Goal: Task Accomplishment & Management: Complete application form

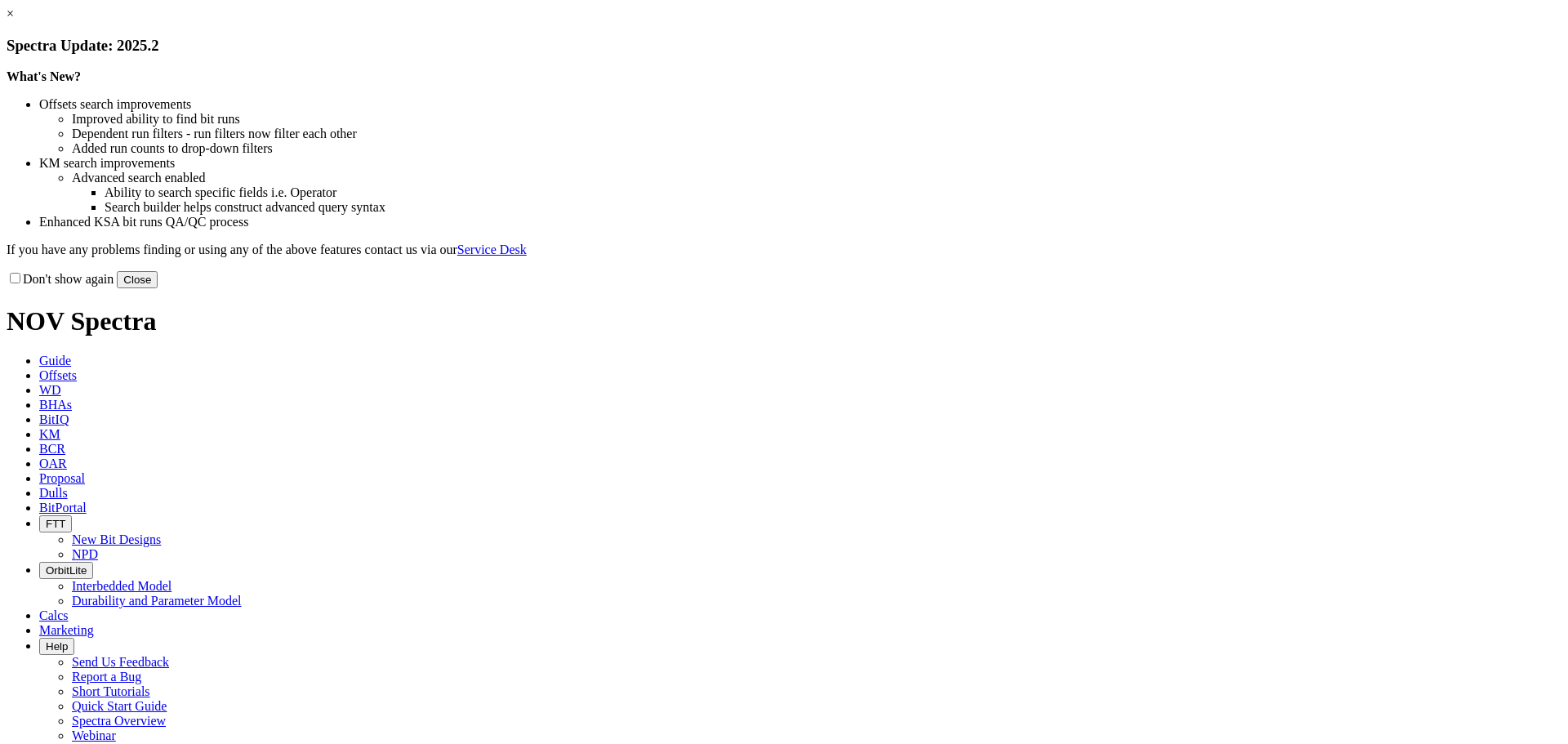
click at [158, 289] on button "Close" at bounding box center [137, 279] width 41 height 17
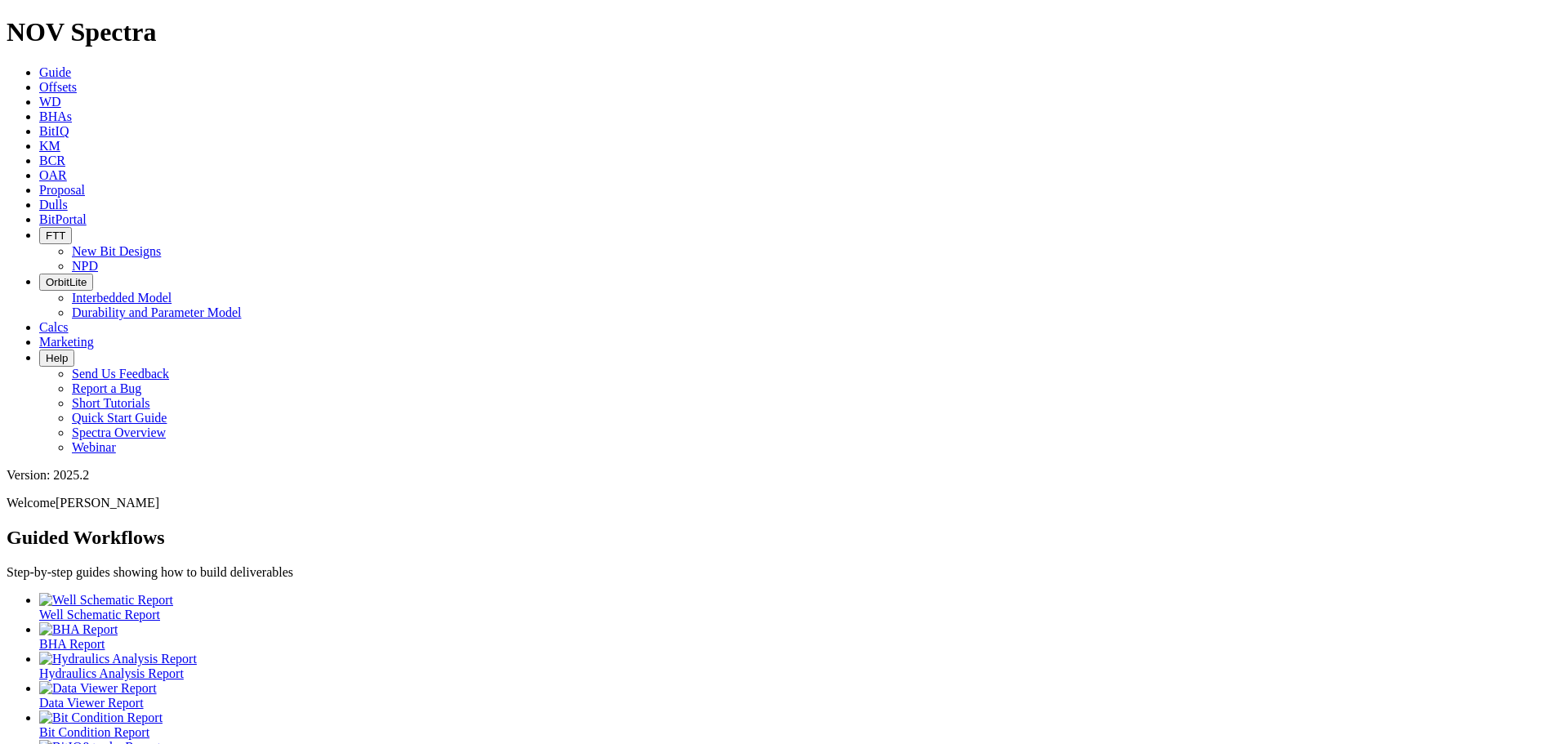
click at [630, 592] on ul "Well Schematic Report BHA Report Hydraulics Analysis Report Data Viewer Report …" at bounding box center [784, 695] width 1555 height 206
click at [77, 80] on span "Offsets" at bounding box center [57, 86] width 37 height 14
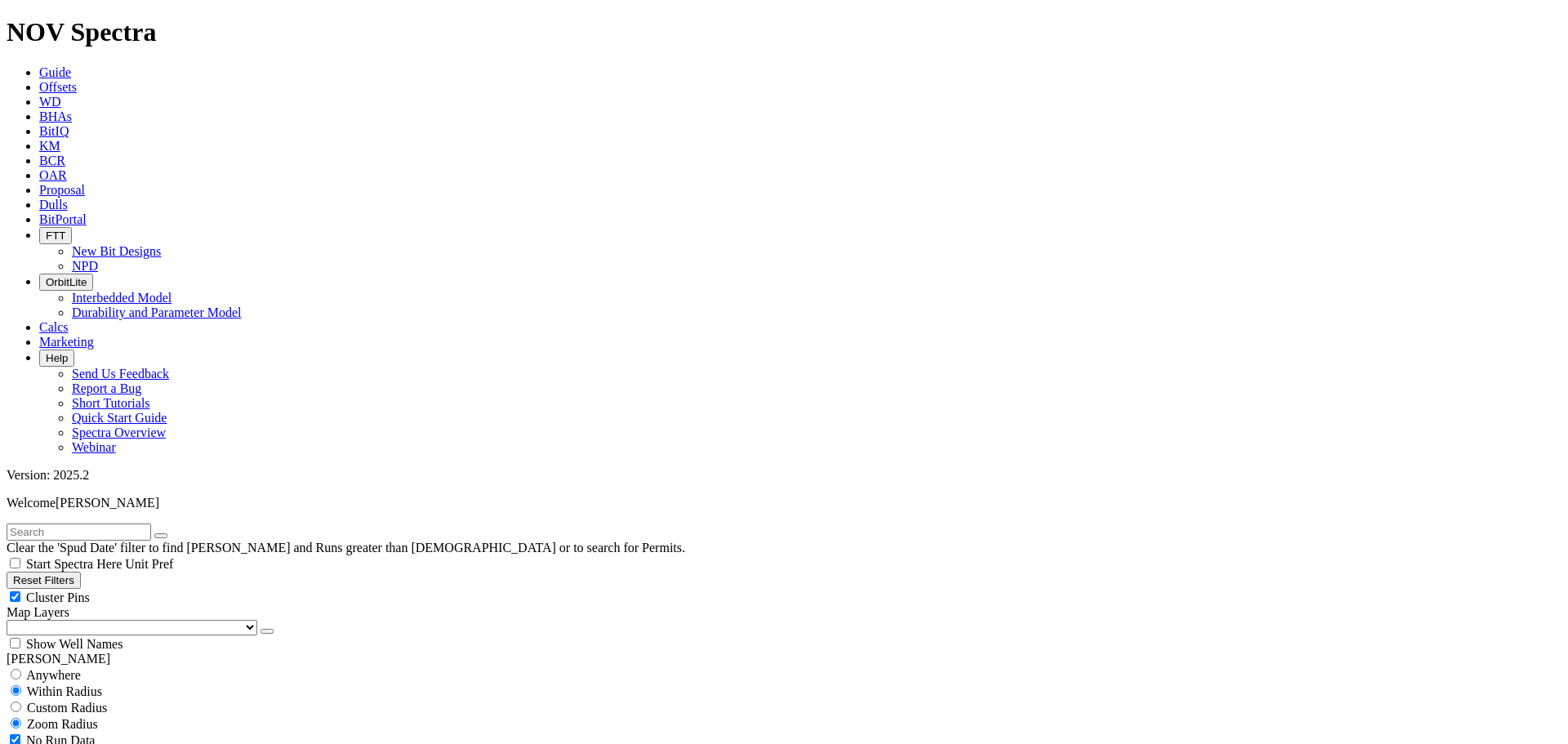
click at [93, 524] on input "text" at bounding box center [78, 532] width 144 height 17
drag, startPoint x: 86, startPoint y: 66, endPoint x: 0, endPoint y: 75, distance: 86.5
click at [6, 524] on form "cw1" at bounding box center [784, 532] width 1555 height 17
type input "TK66-CW1"
click at [171, 534] on button "submit" at bounding box center [177, 535] width 13 height 5
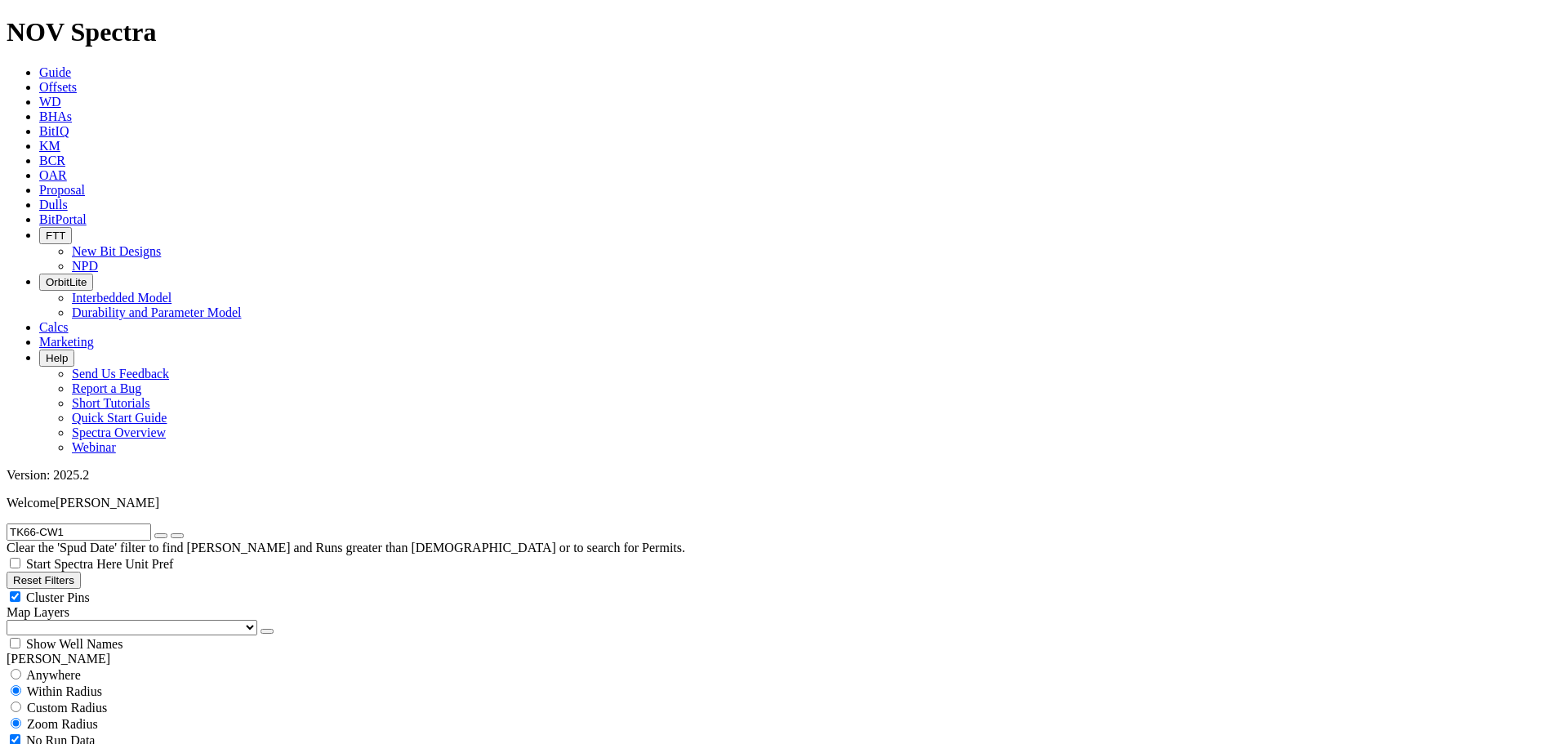
click at [59, 668] on span "Anywhere" at bounding box center [54, 674] width 54 height 14
radio input "true"
radio input "false"
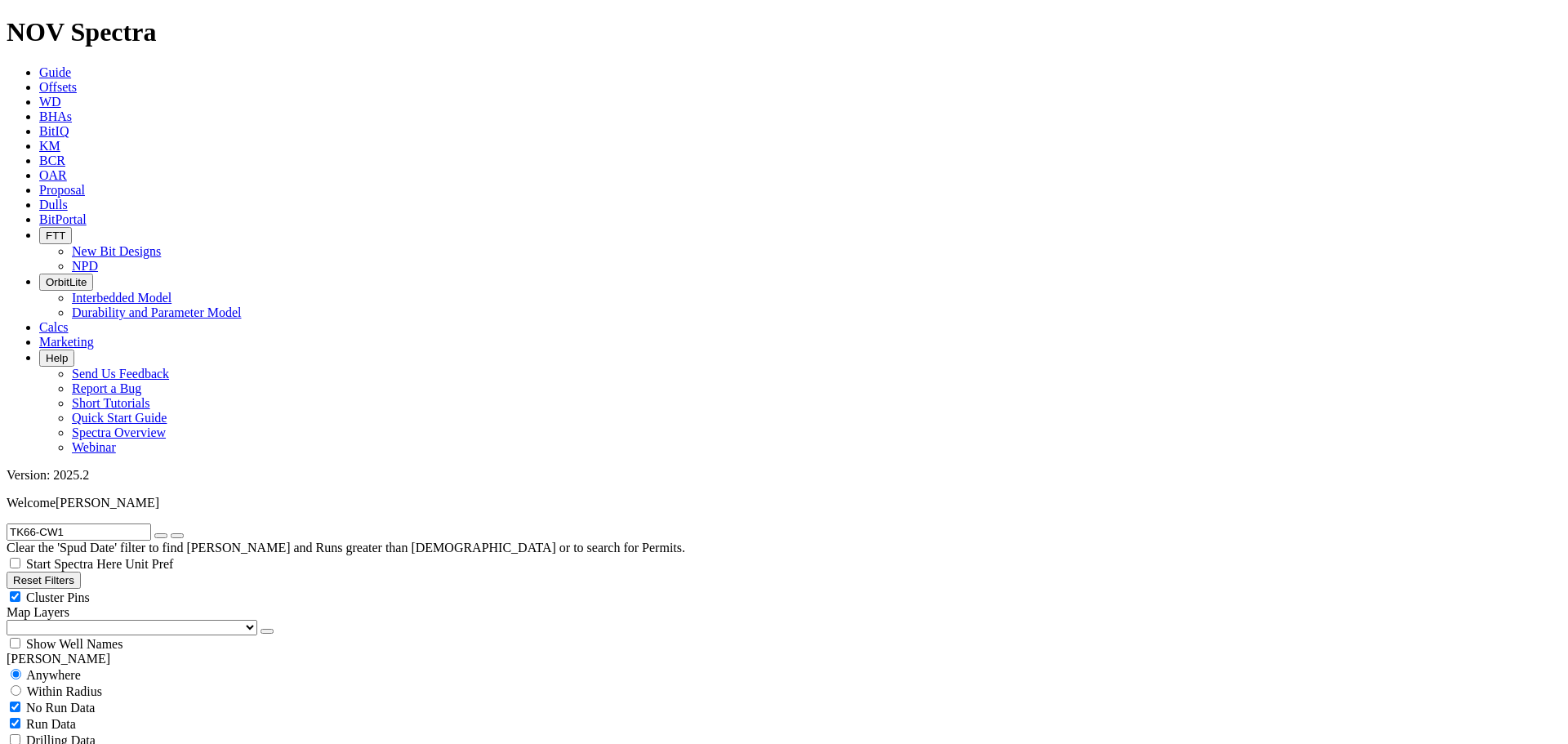
radio input "false"
radio input "true"
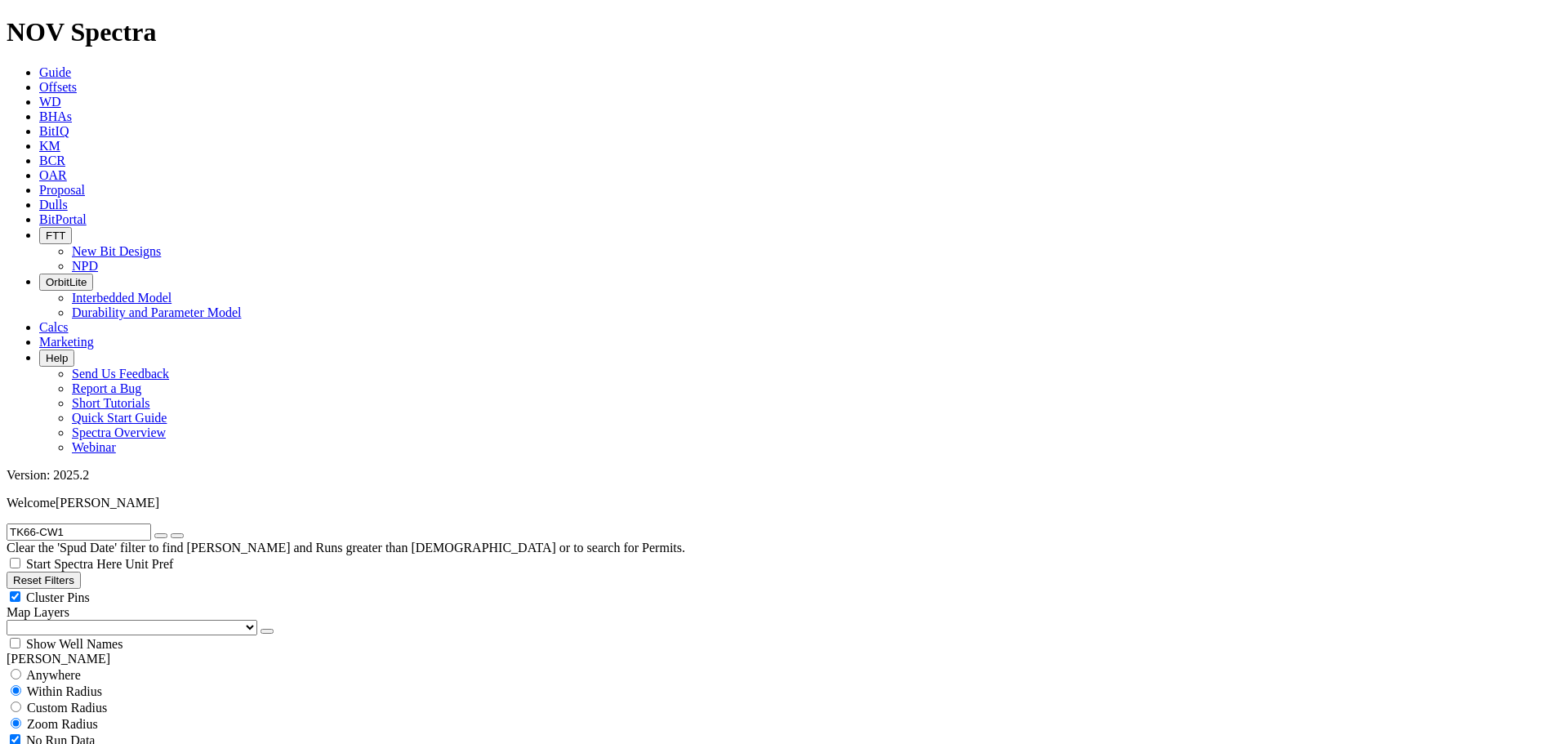
scroll to position [376, 0]
click at [81, 572] on button "Reset Filters" at bounding box center [44, 580] width 74 height 17
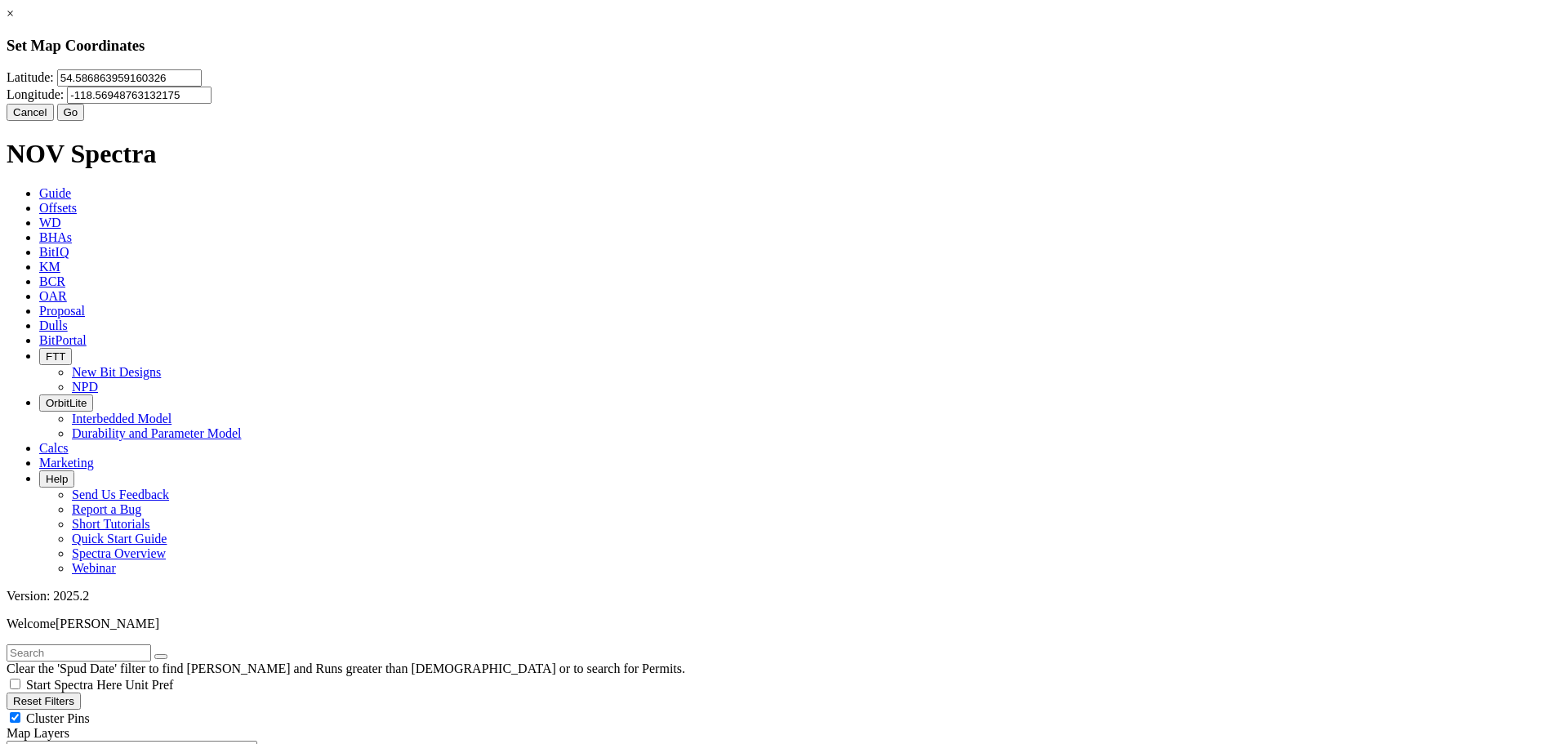
click at [201, 86] on input "54.586863959160326" at bounding box center [129, 78] width 144 height 17
paste input "61529"
type input "54.561529"
click at [211, 103] on input "-118.56948763132175" at bounding box center [139, 94] width 144 height 17
paste input "966"
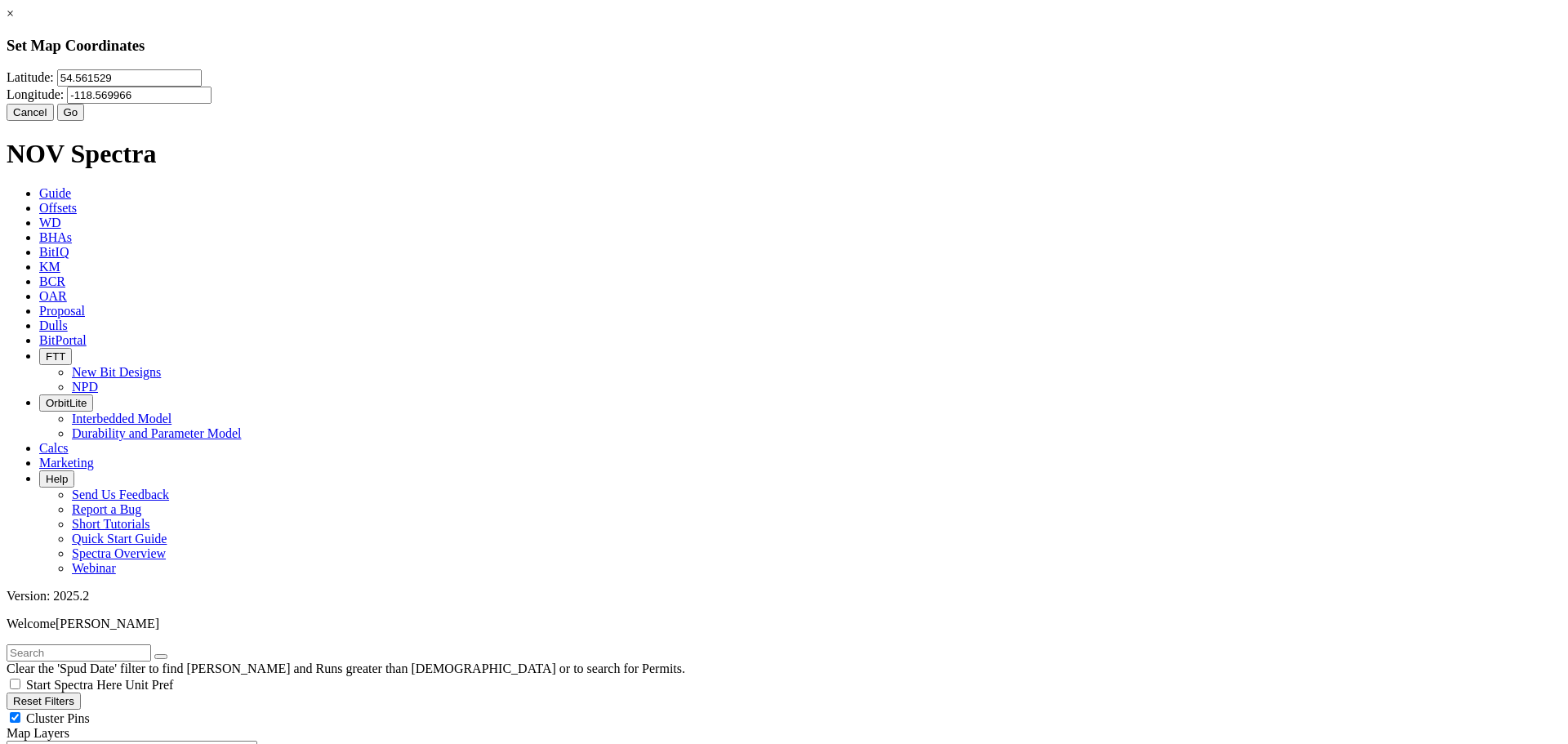
type input "-118.569966"
click at [85, 121] on button "Go" at bounding box center [71, 112] width 28 height 17
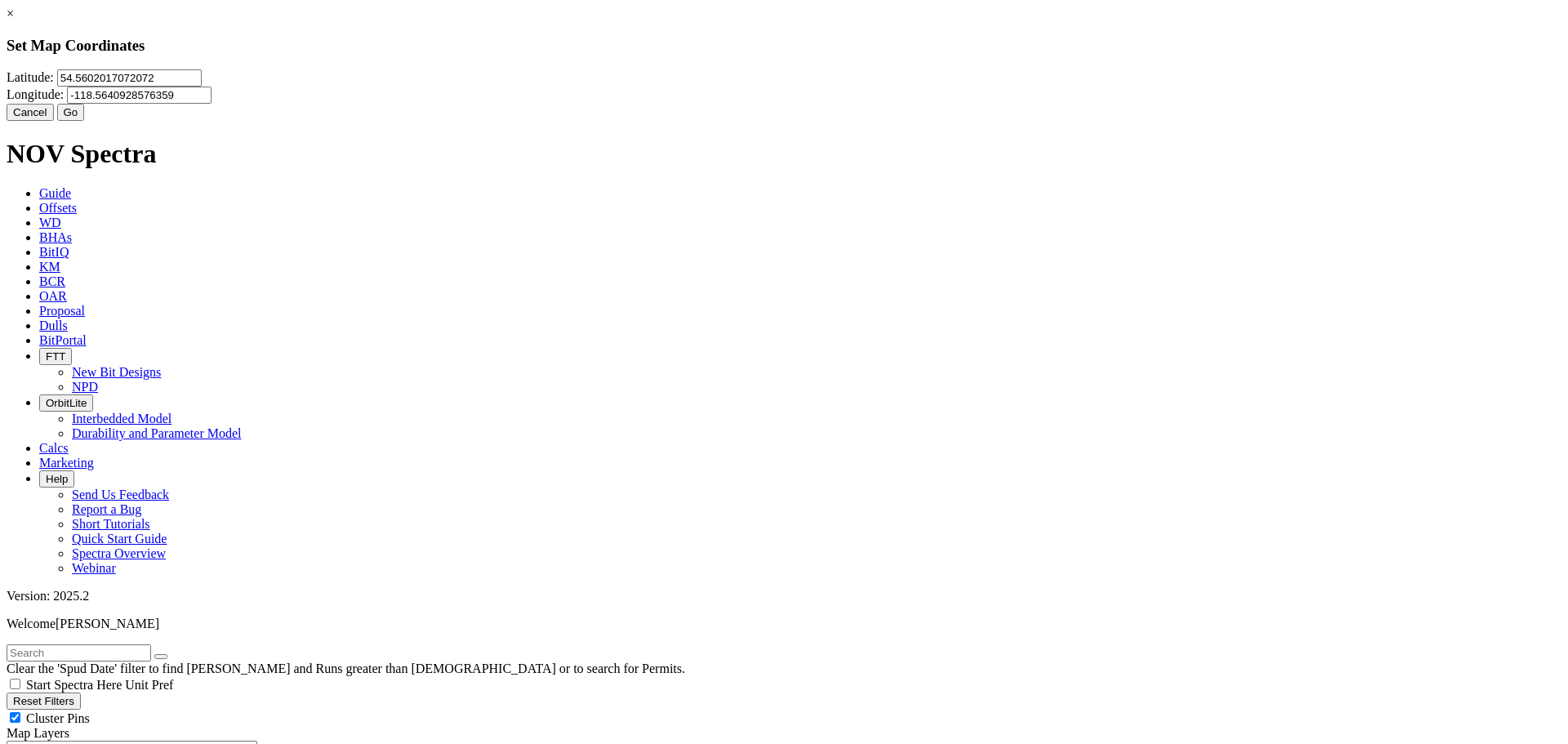
click at [779, 121] on div "× Set Map Coordinates [GEOGRAPHIC_DATA] Cancel Go" at bounding box center [784, 64] width 1555 height 114
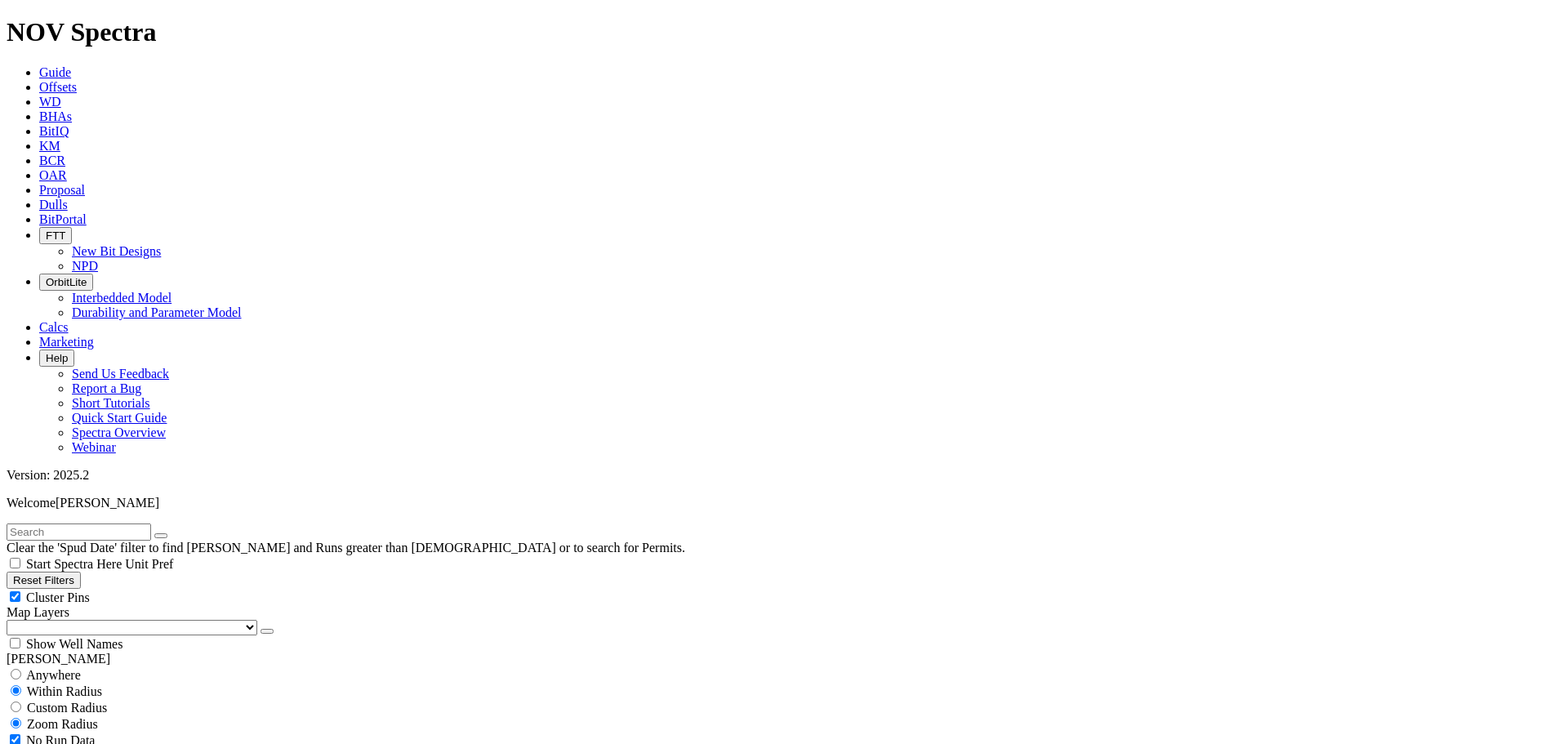
drag, startPoint x: 1439, startPoint y: 647, endPoint x: 1477, endPoint y: 643, distance: 38.2
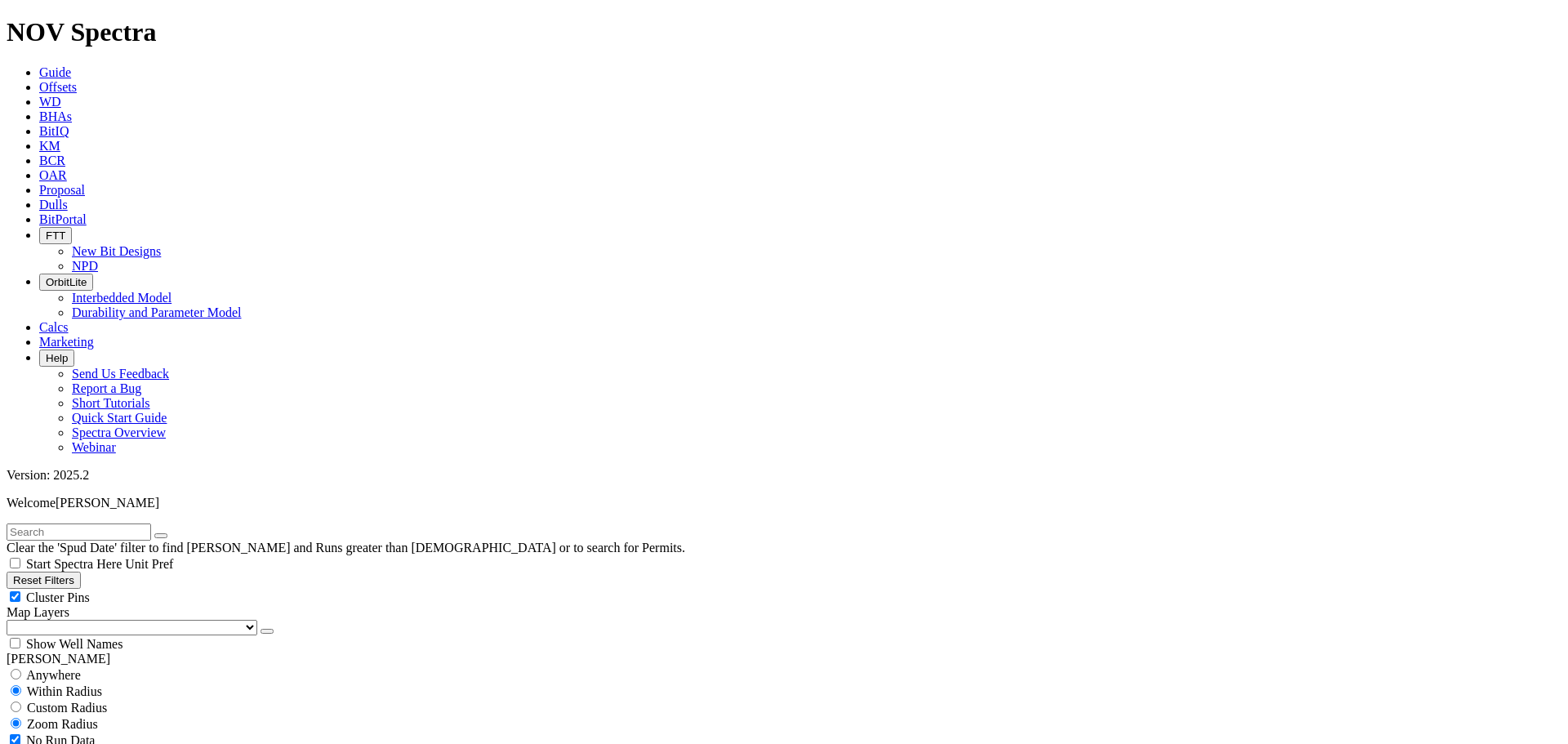
drag, startPoint x: 1418, startPoint y: 651, endPoint x: 1307, endPoint y: 570, distance: 137.4
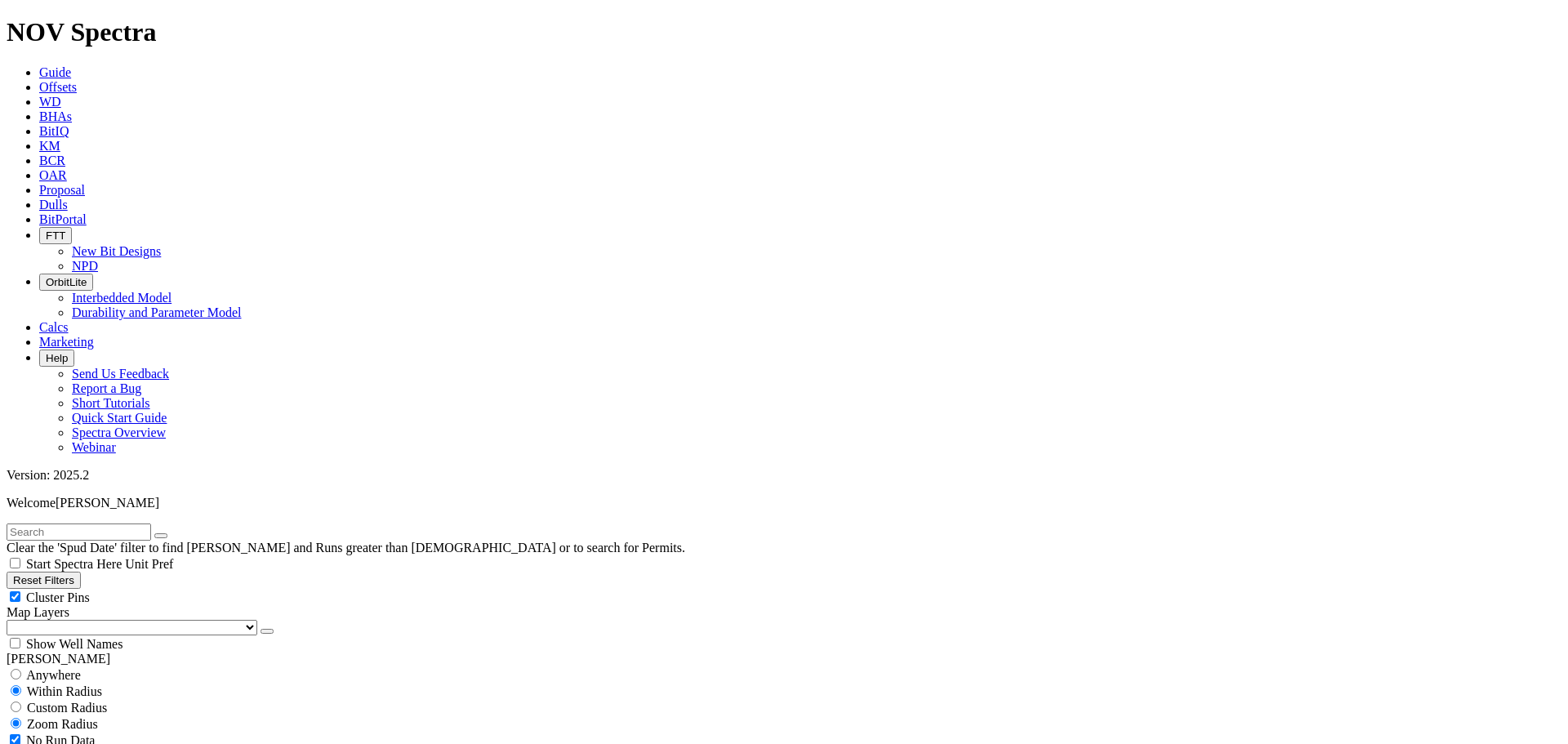
scroll to position [729, 0]
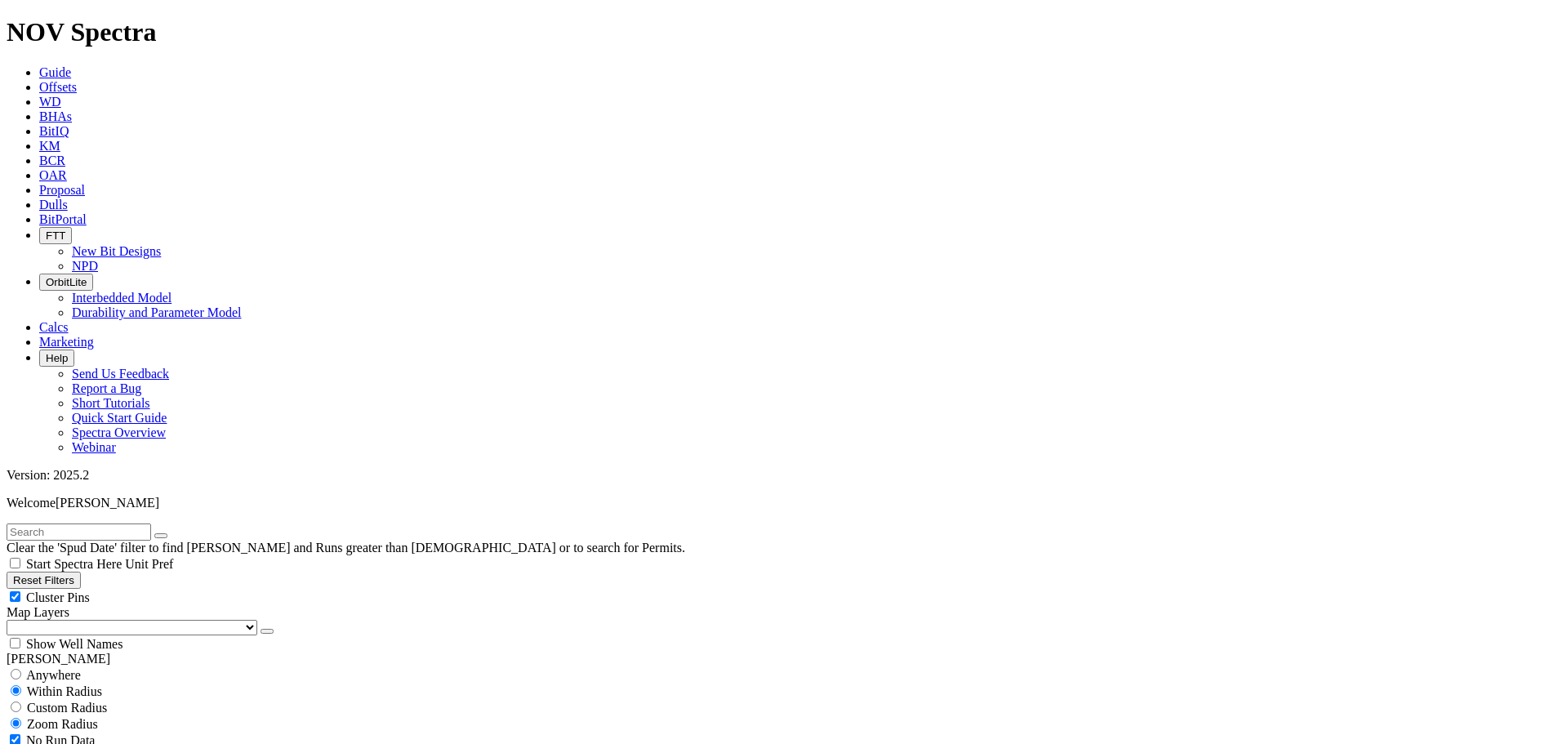
scroll to position [1872, 0]
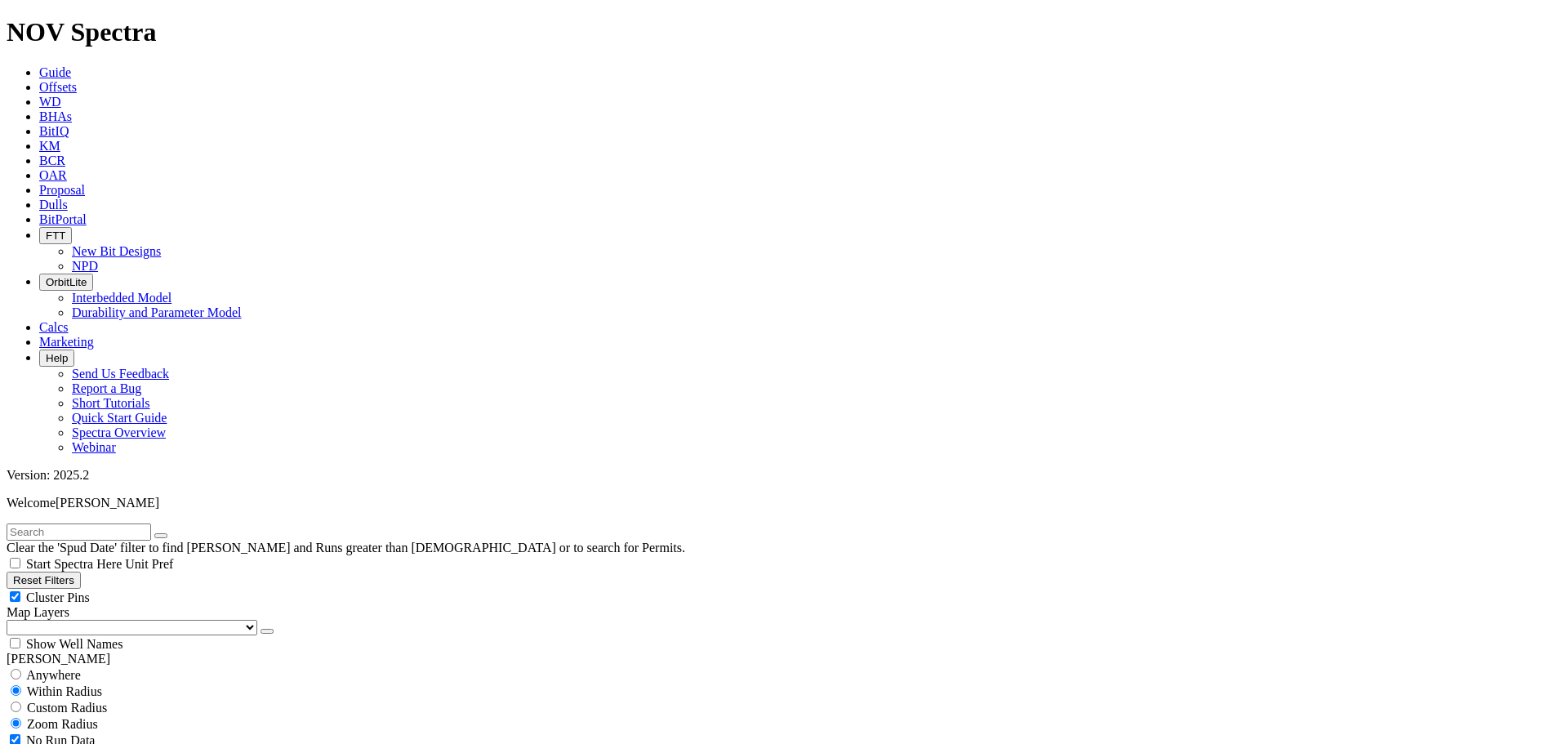
scroll to position [3260, 0]
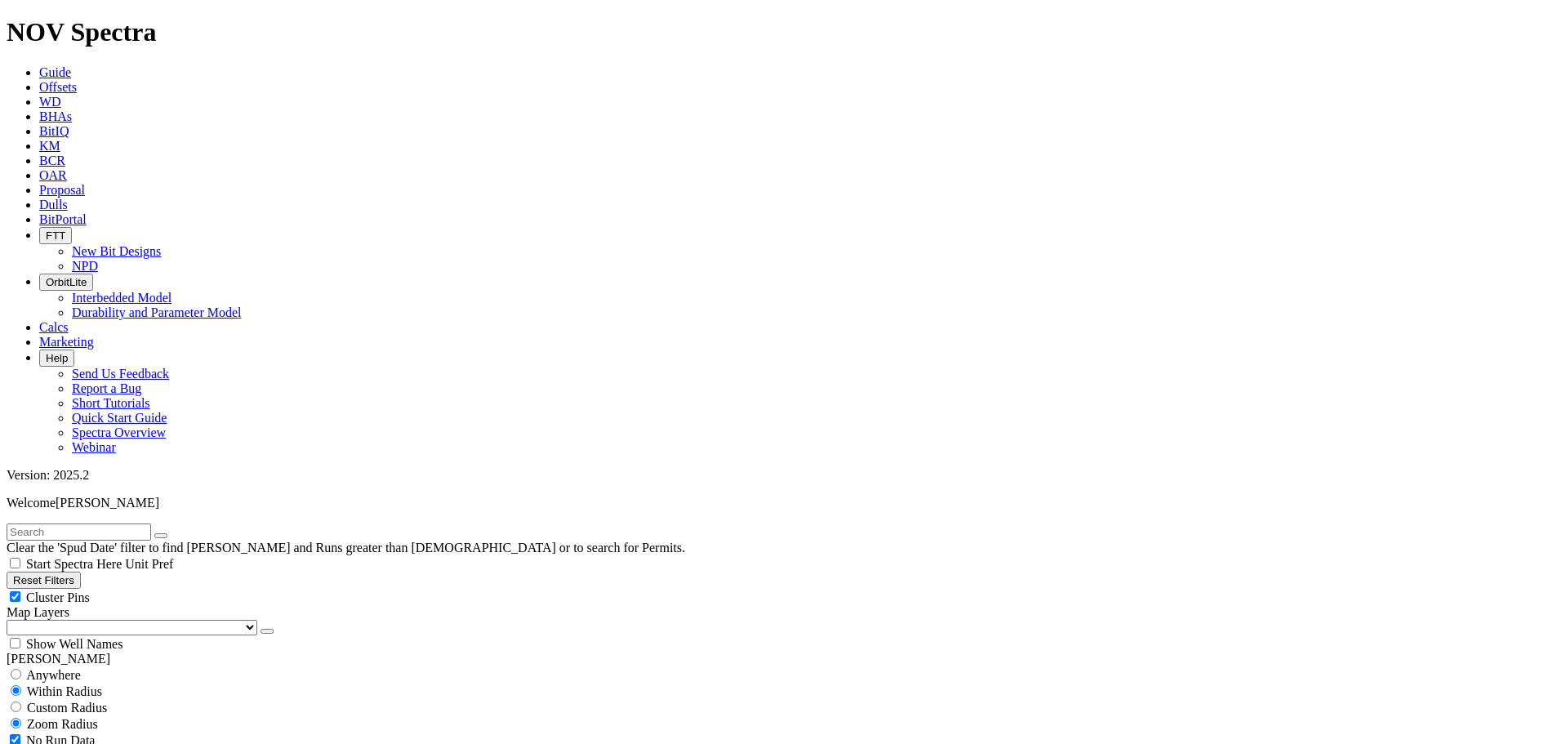
scroll to position [7915, 0]
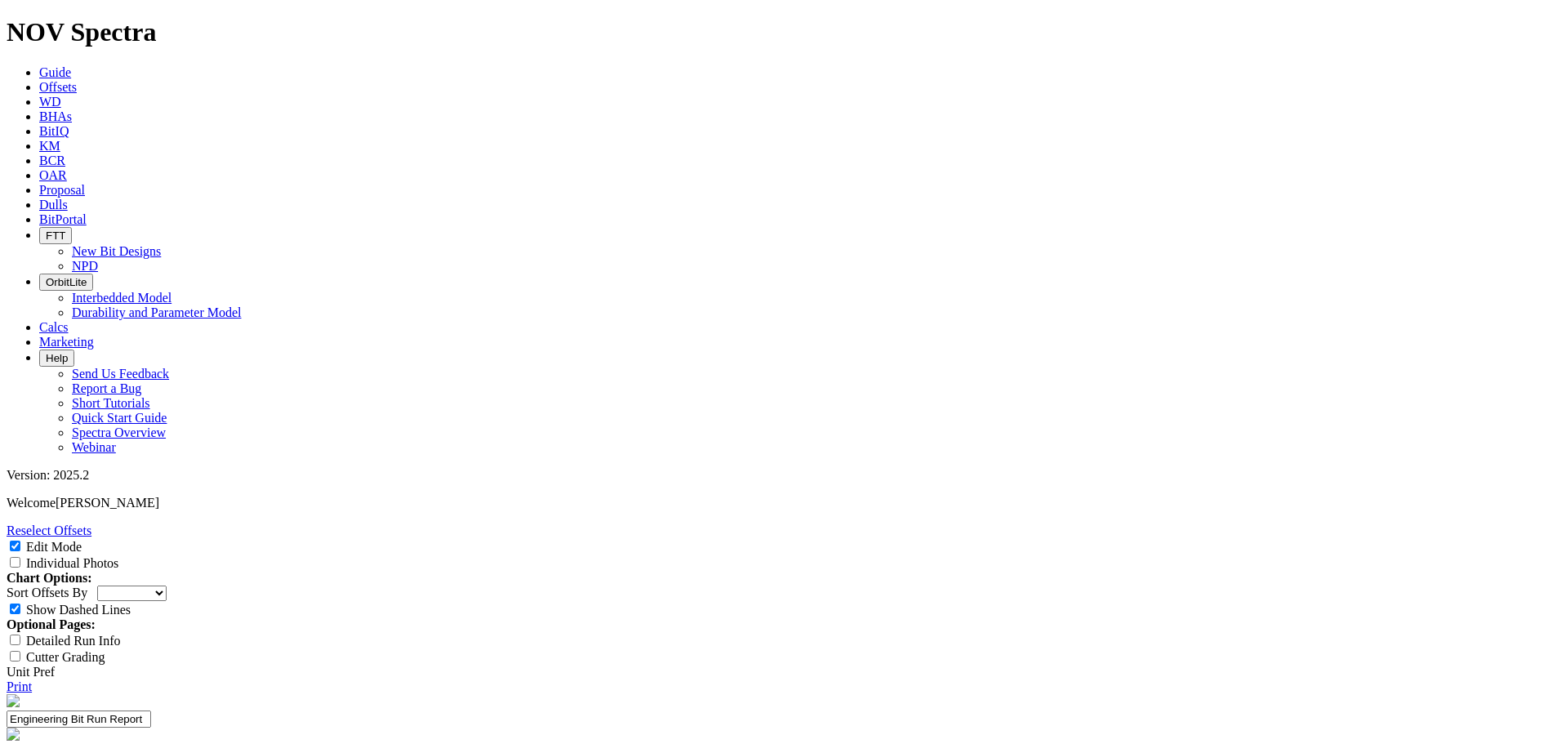
scroll to position [327, 0]
type textarea "f"
drag, startPoint x: 691, startPoint y: 246, endPoint x: 646, endPoint y: 248, distance: 45.0
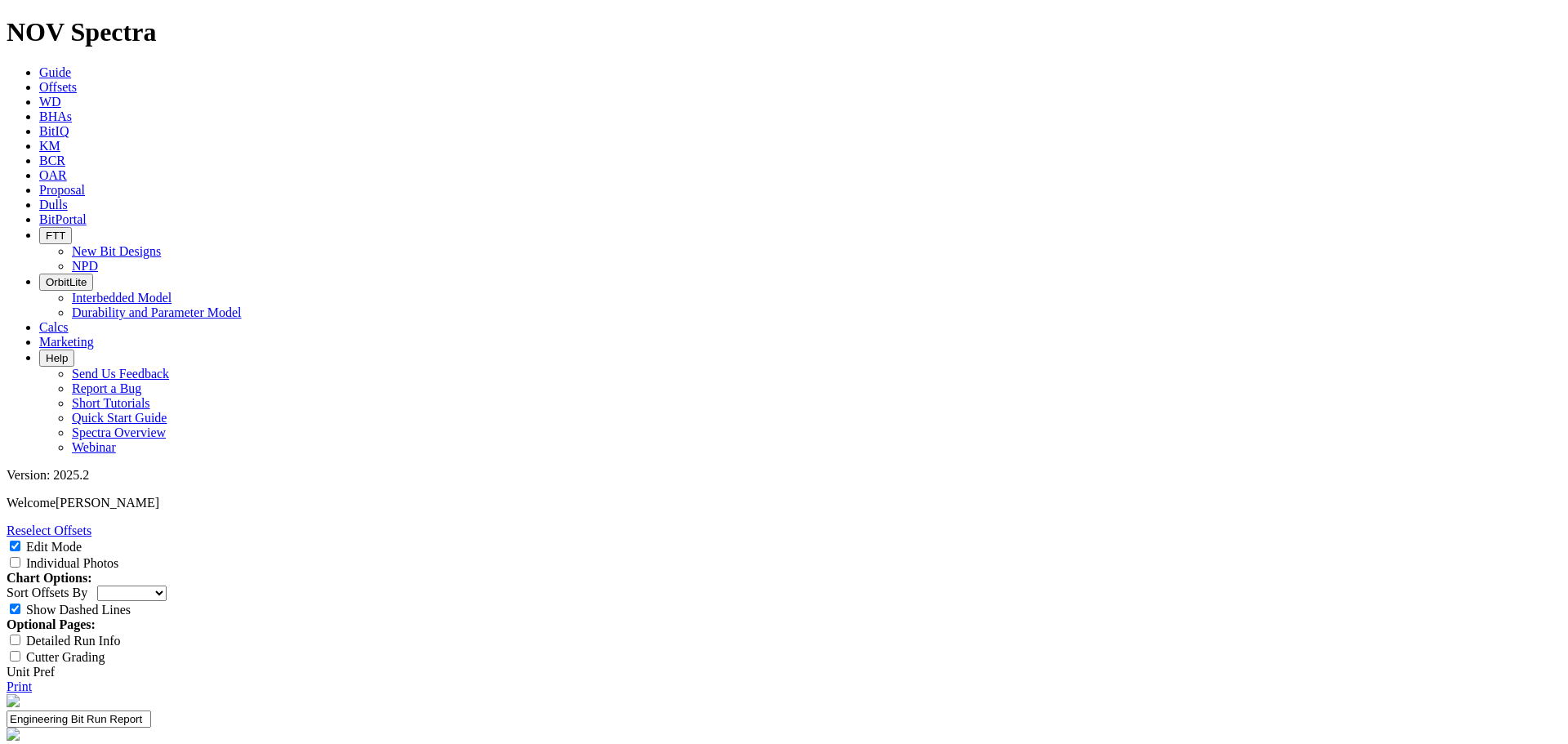
scroll to position [0, 0]
type textarea "First run of the 222mm TK66-CW1"
select select "New Bit Design"
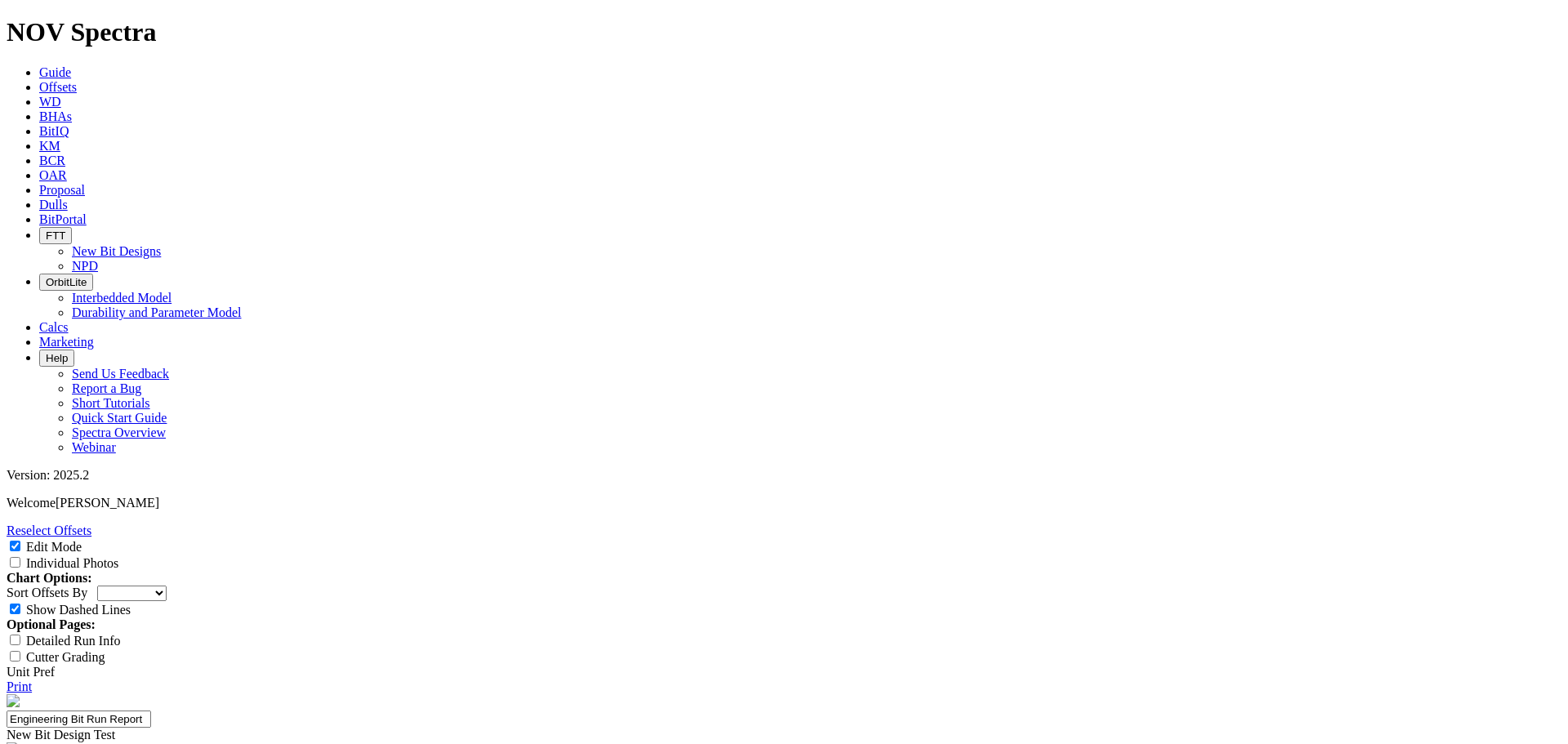
drag, startPoint x: 676, startPoint y: 615, endPoint x: 722, endPoint y: 589, distance: 52.8
type textarea "First run of the 222mm TK66-CW1, ran on PD 547 for Whitecap as their second dri…"
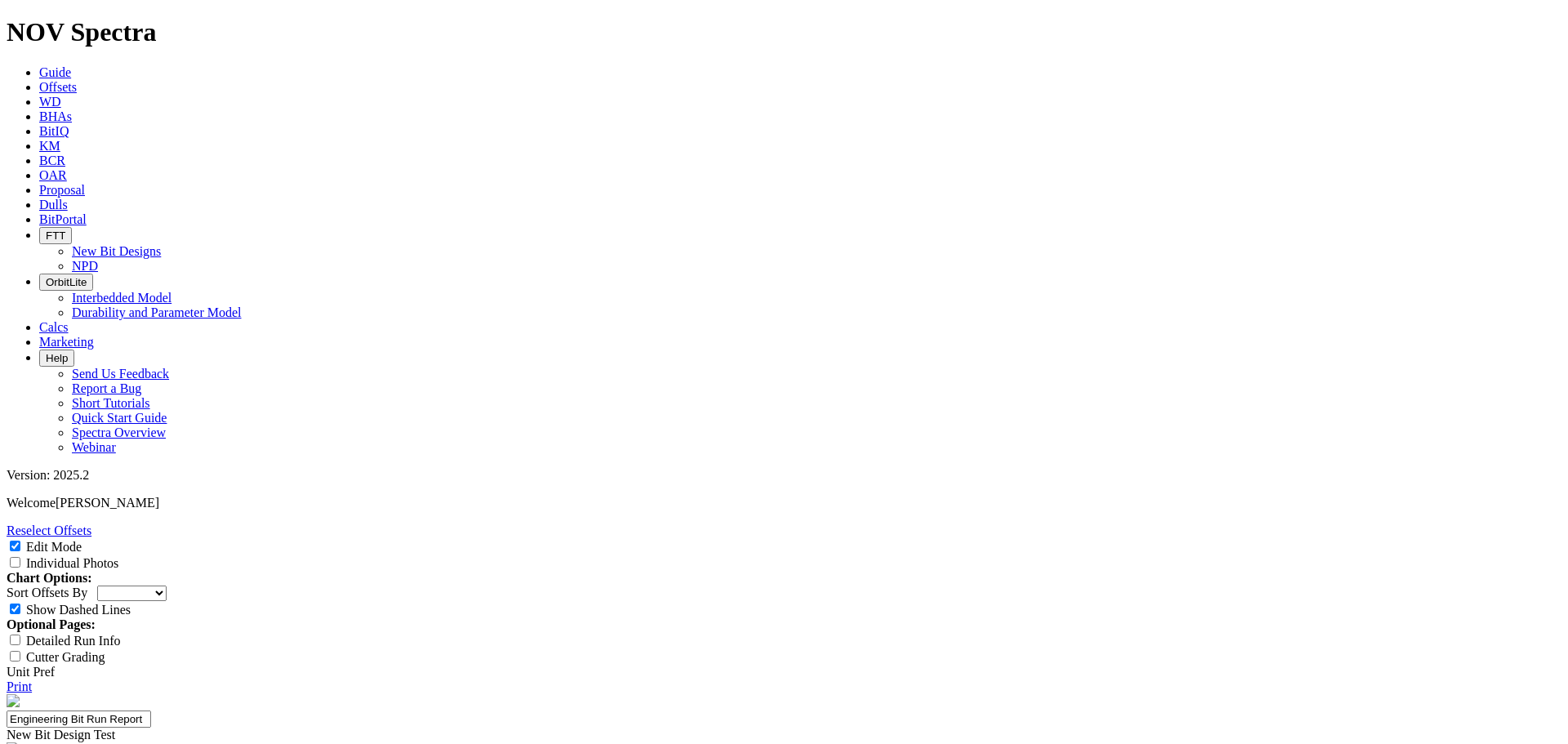
drag, startPoint x: 1255, startPoint y: 358, endPoint x: 914, endPoint y: 641, distance: 443.1
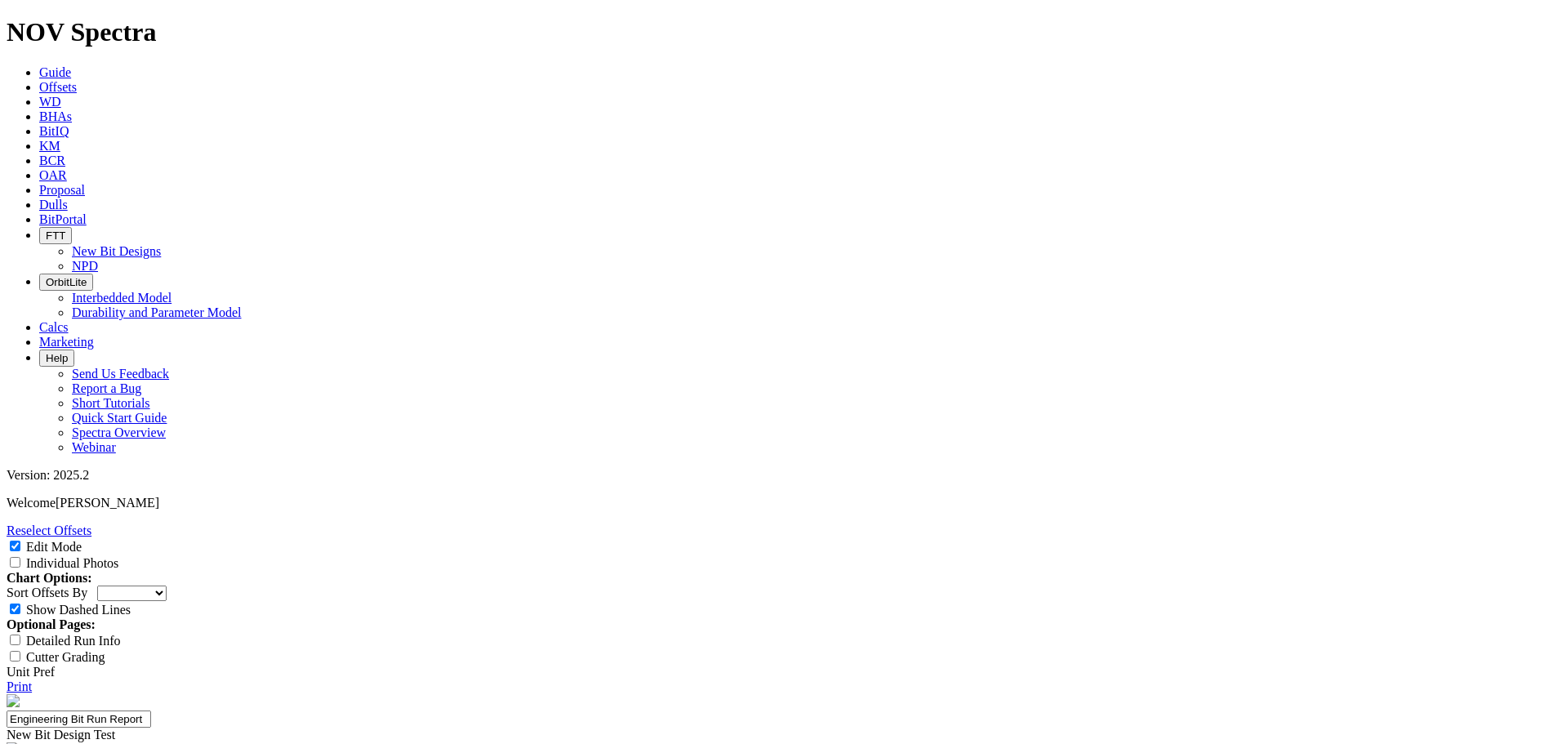
scroll to position [163, 0]
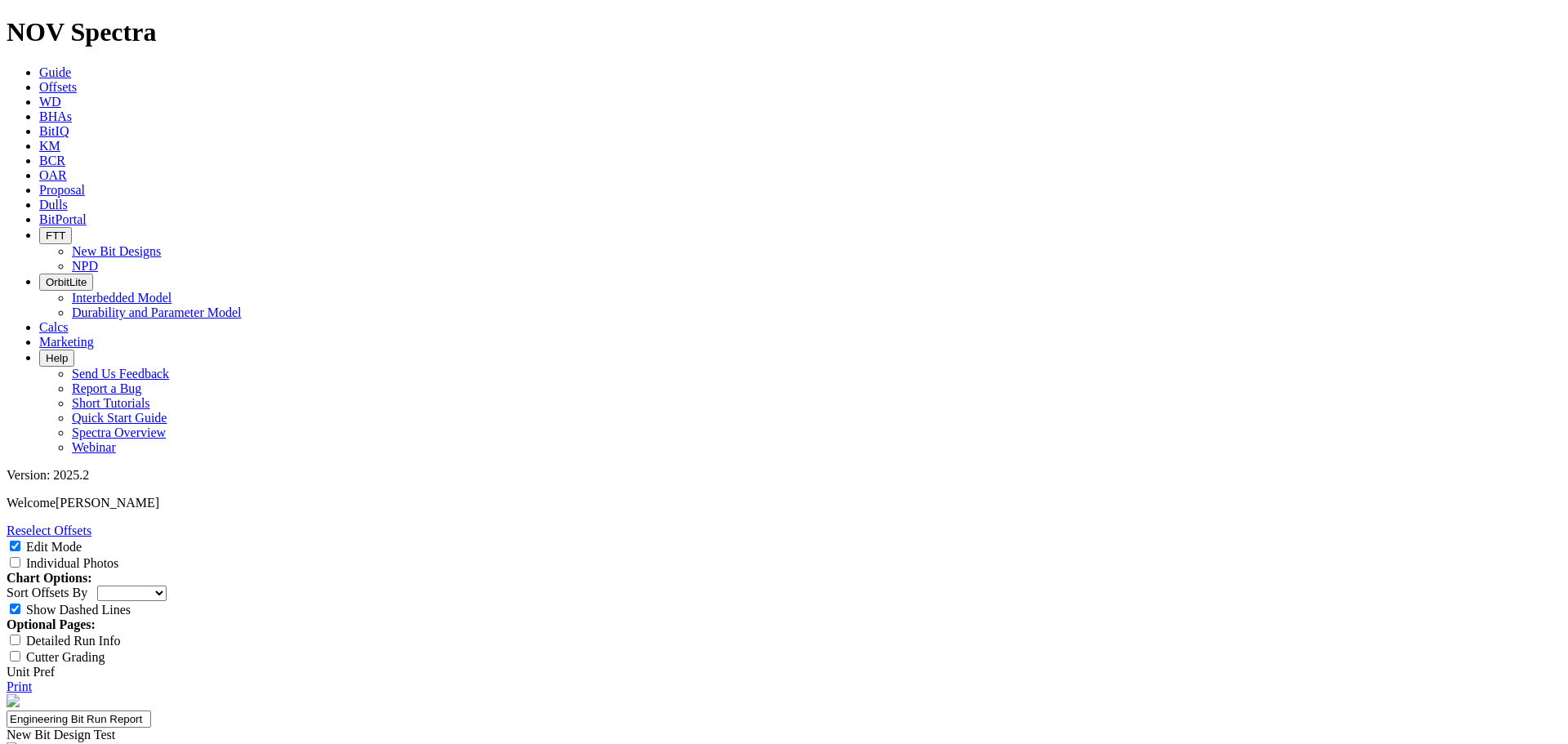
drag, startPoint x: 601, startPoint y: 594, endPoint x: 609, endPoint y: 568, distance: 27.2
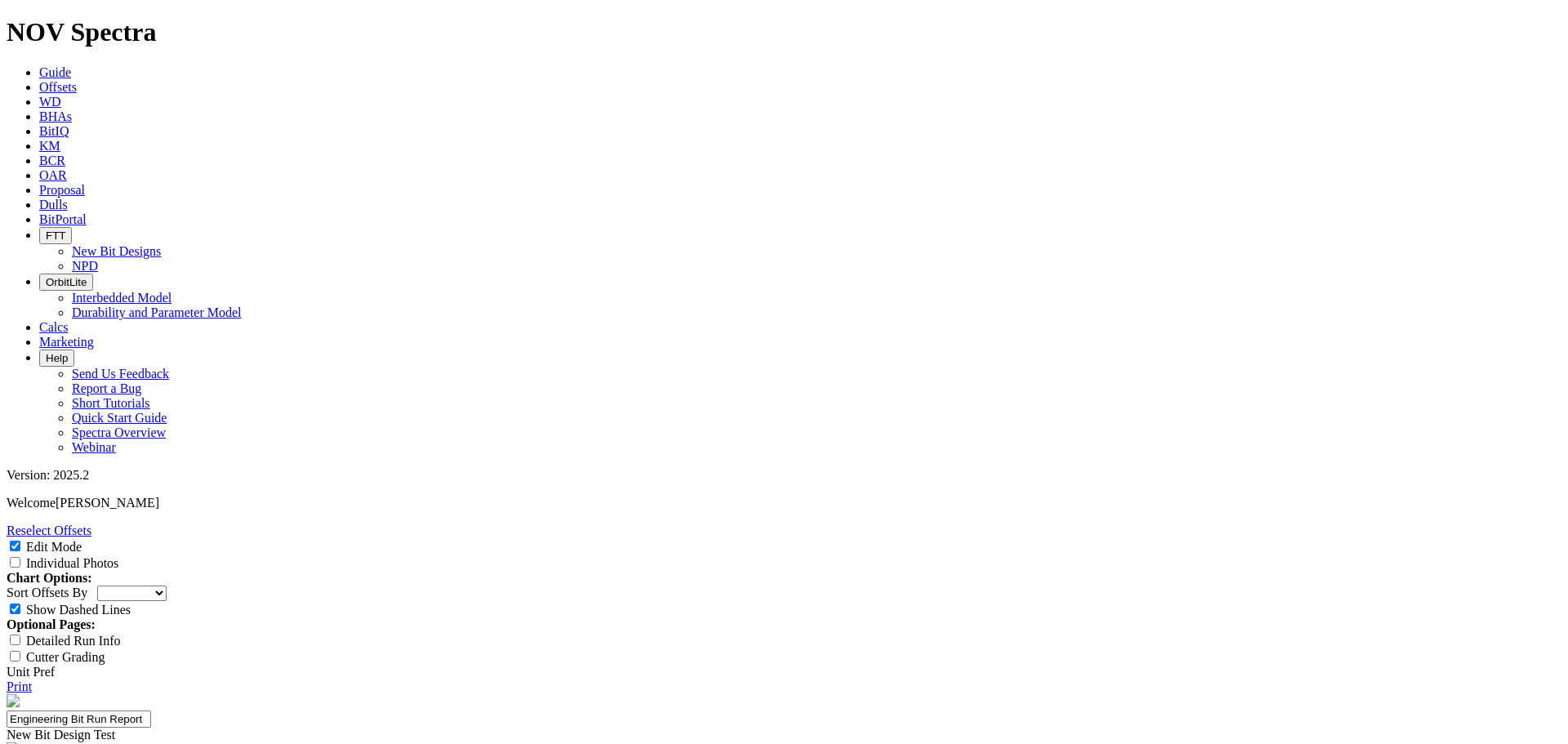
paste input "24-0762"
type input "24-0762"
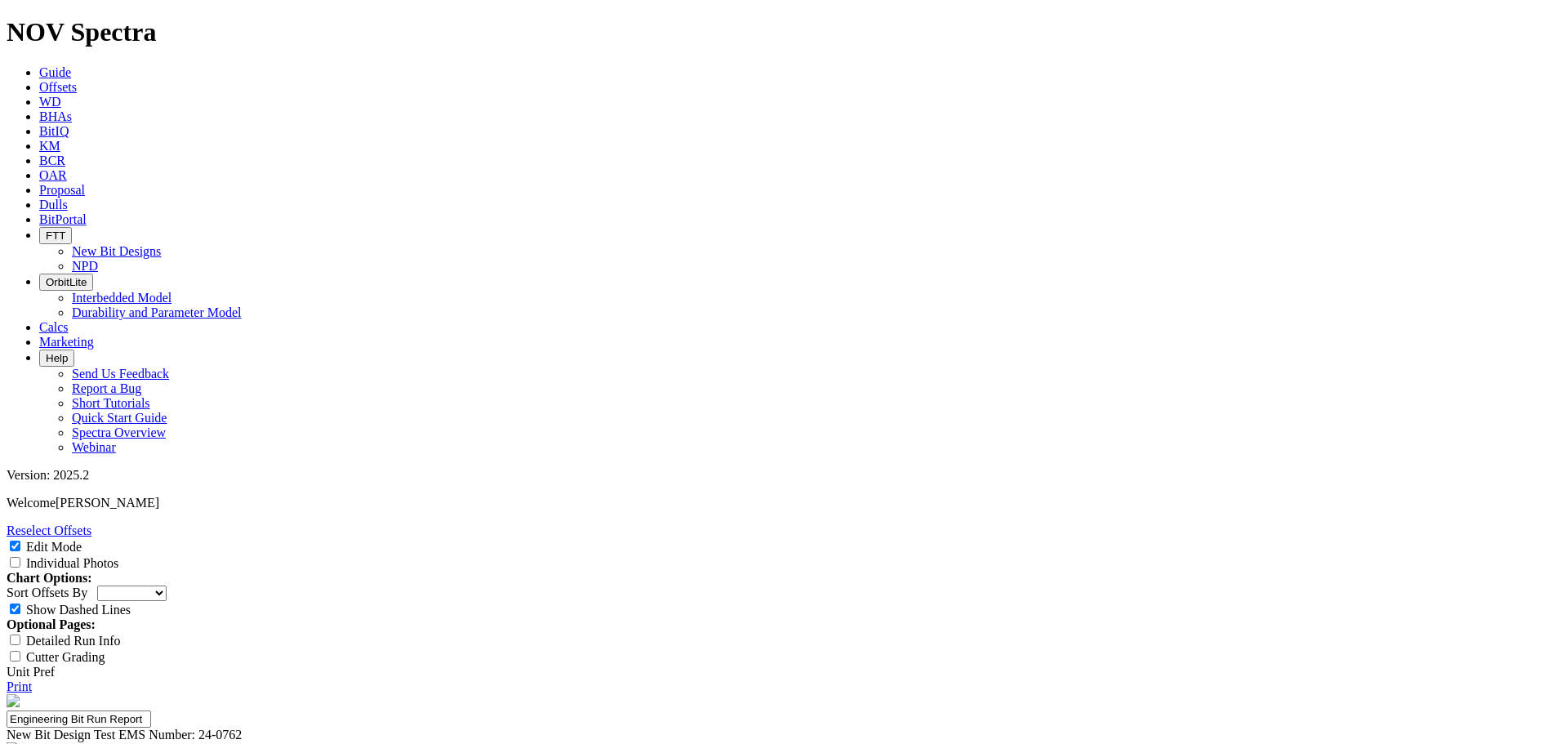
type input "1"
type input "A"
type input "[PERSON_NAME]"
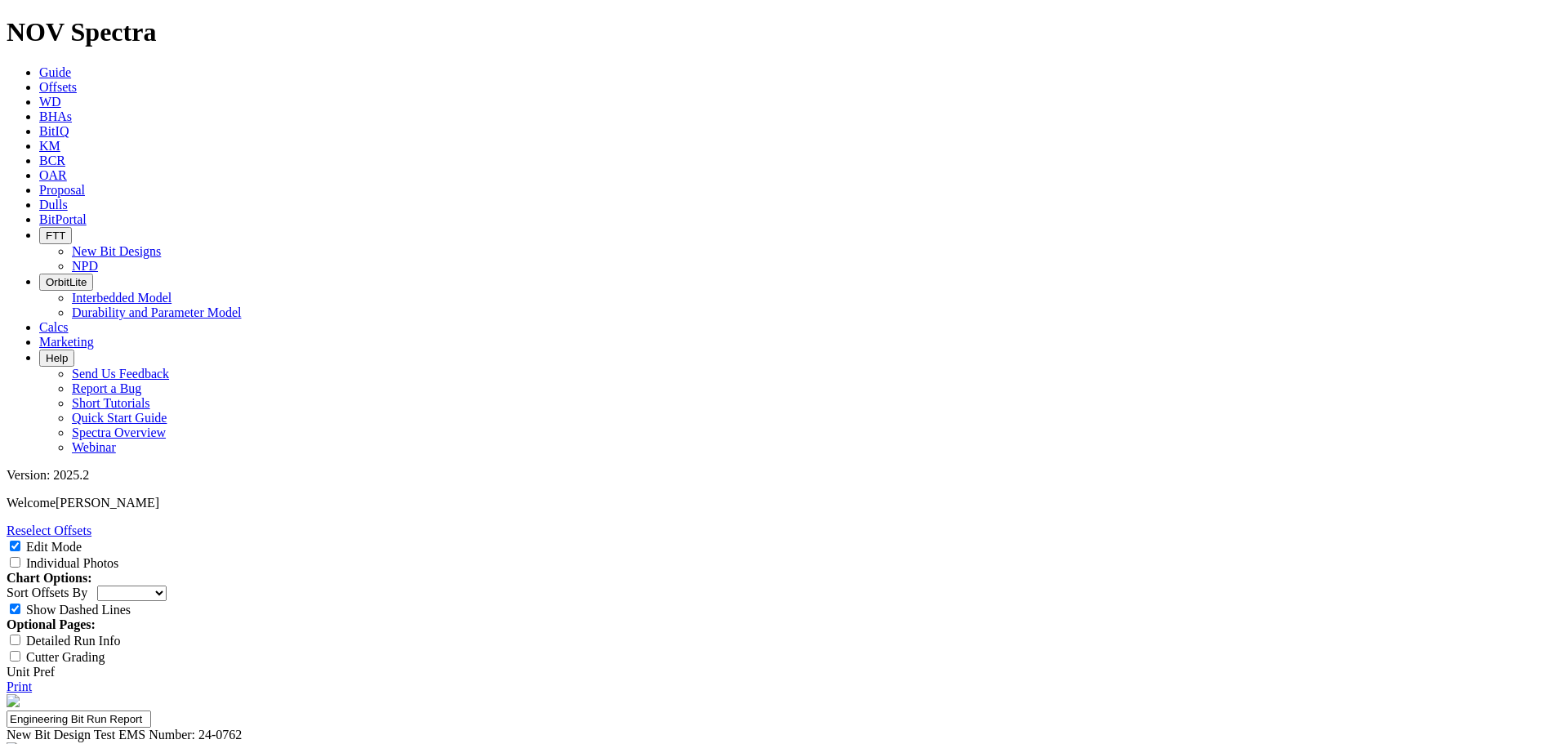
type input "Interval"
type input "2"
type input "+2,000m drilled"
type input "ROP"
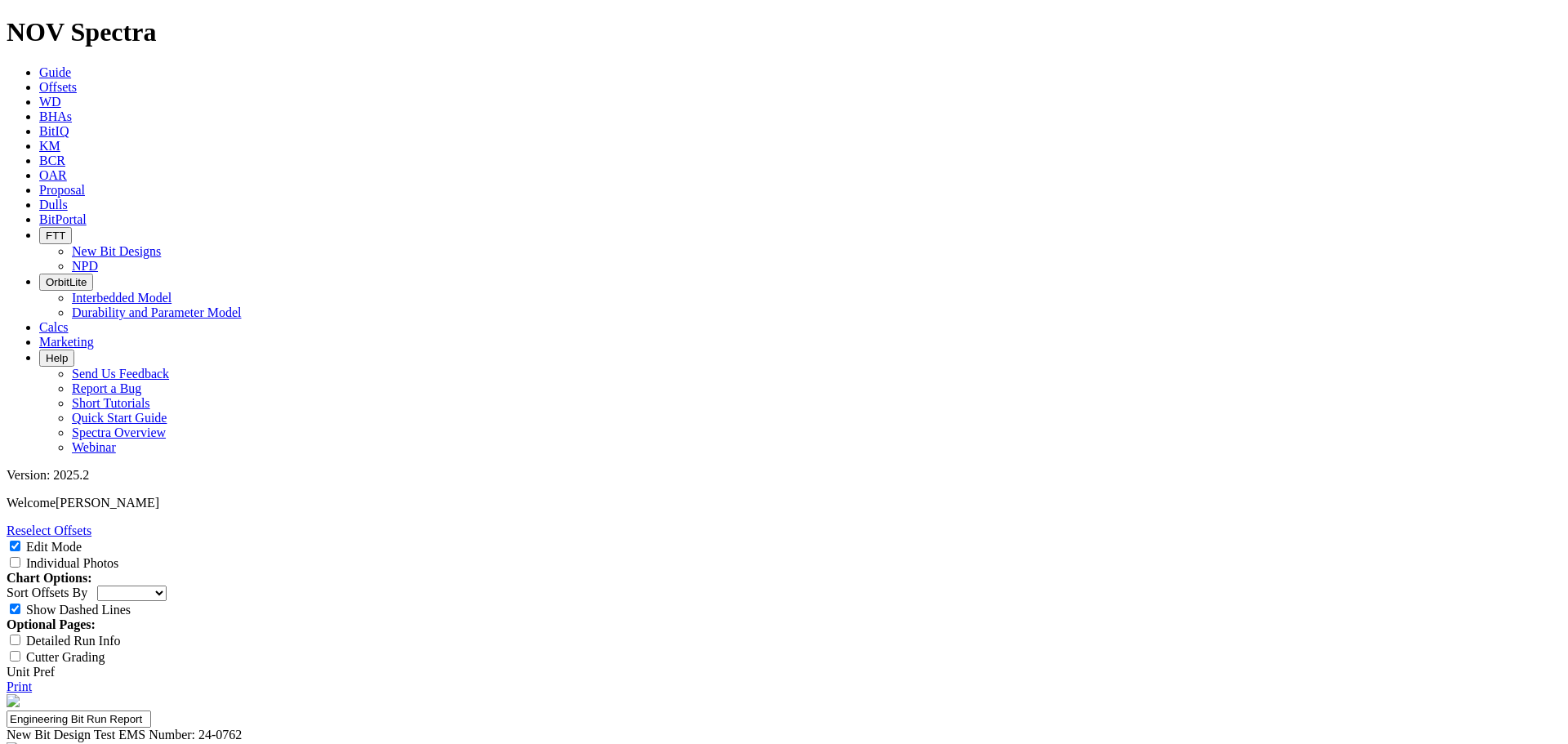
type input "40m/hr target"
type input "Durability"
type input "Average Dull 2-2 or better"
type input "Steerability"
type input "Ability to build 30 inc and hold"
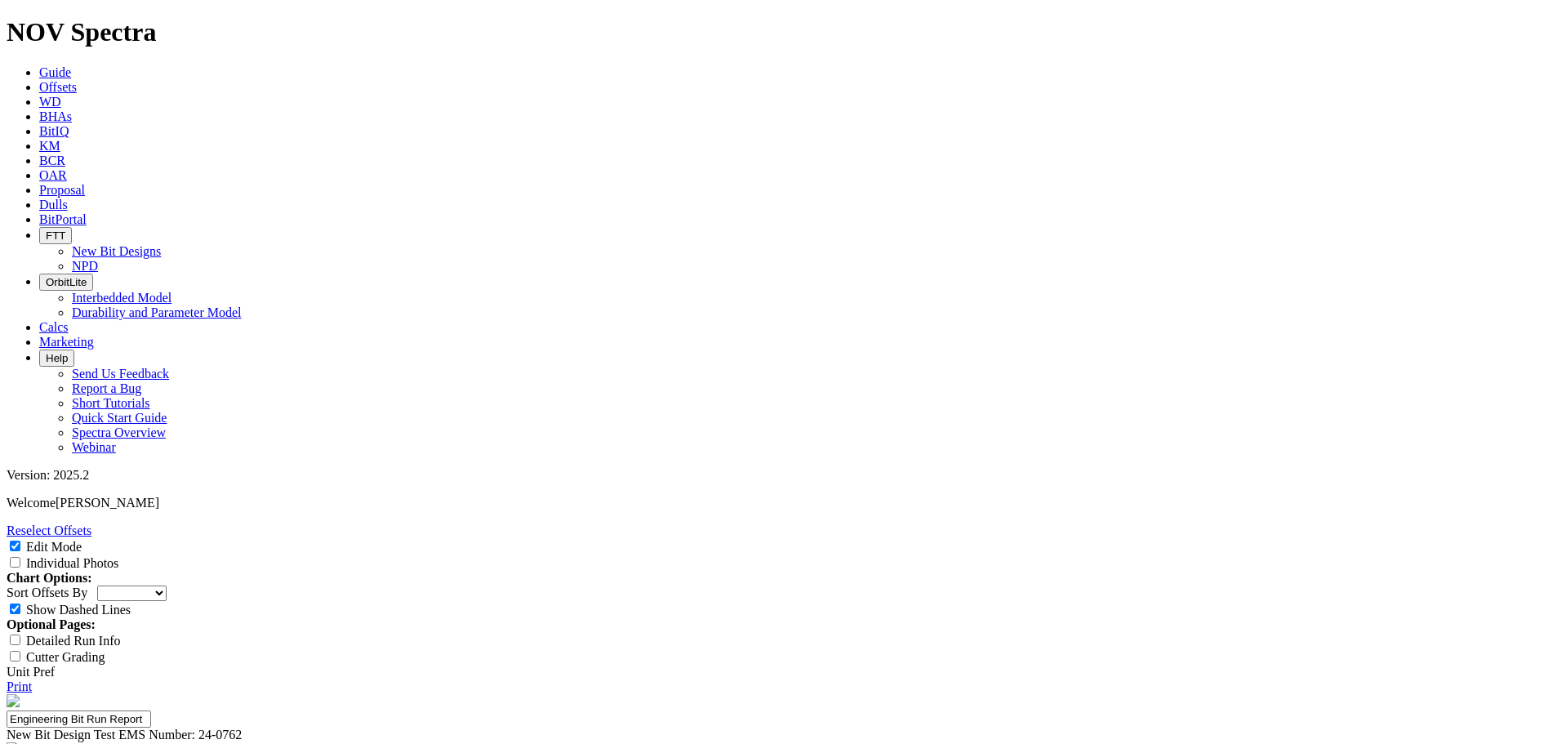
drag, startPoint x: 856, startPoint y: 524, endPoint x: 862, endPoint y: 504, distance: 20.9
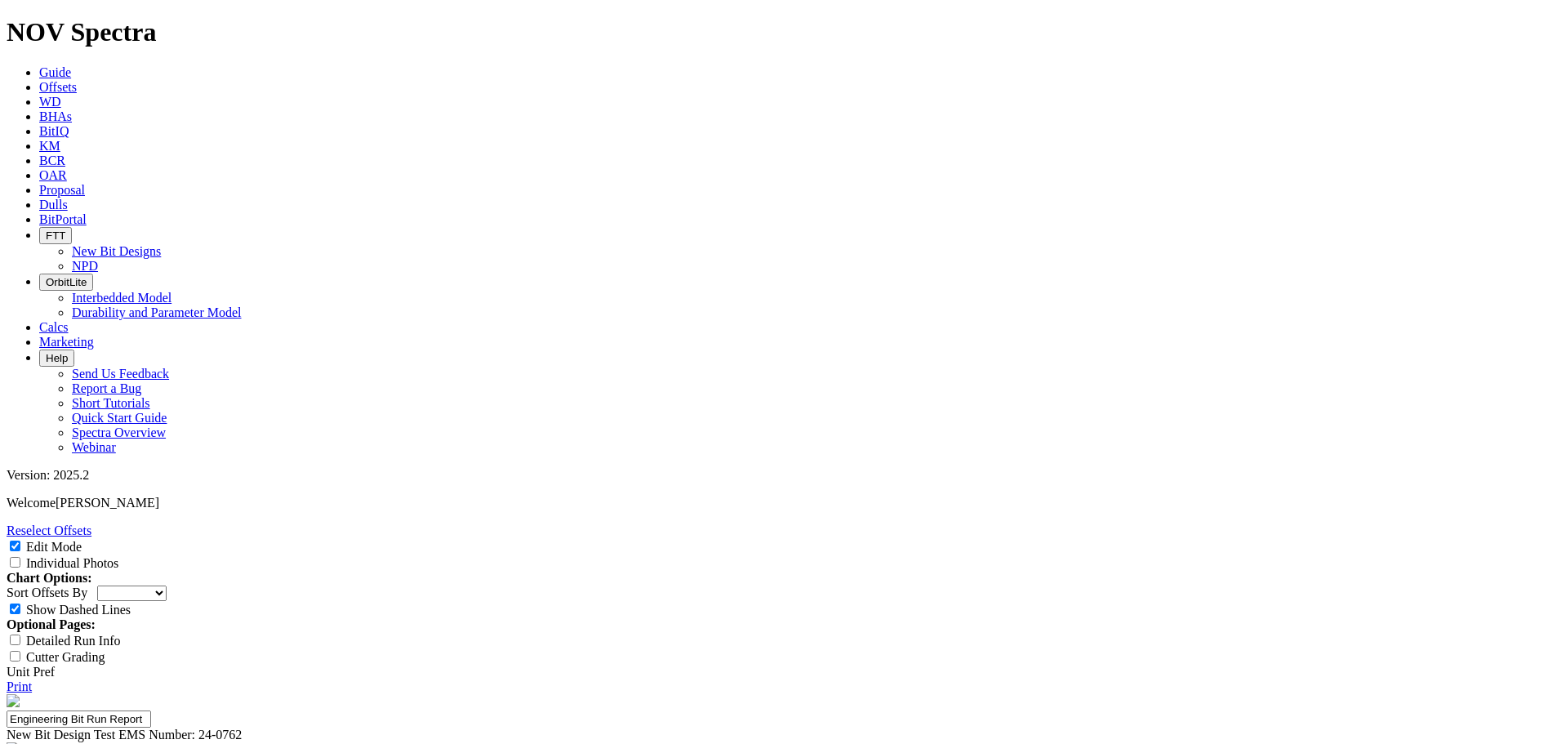
type input "EMS 24-0762"
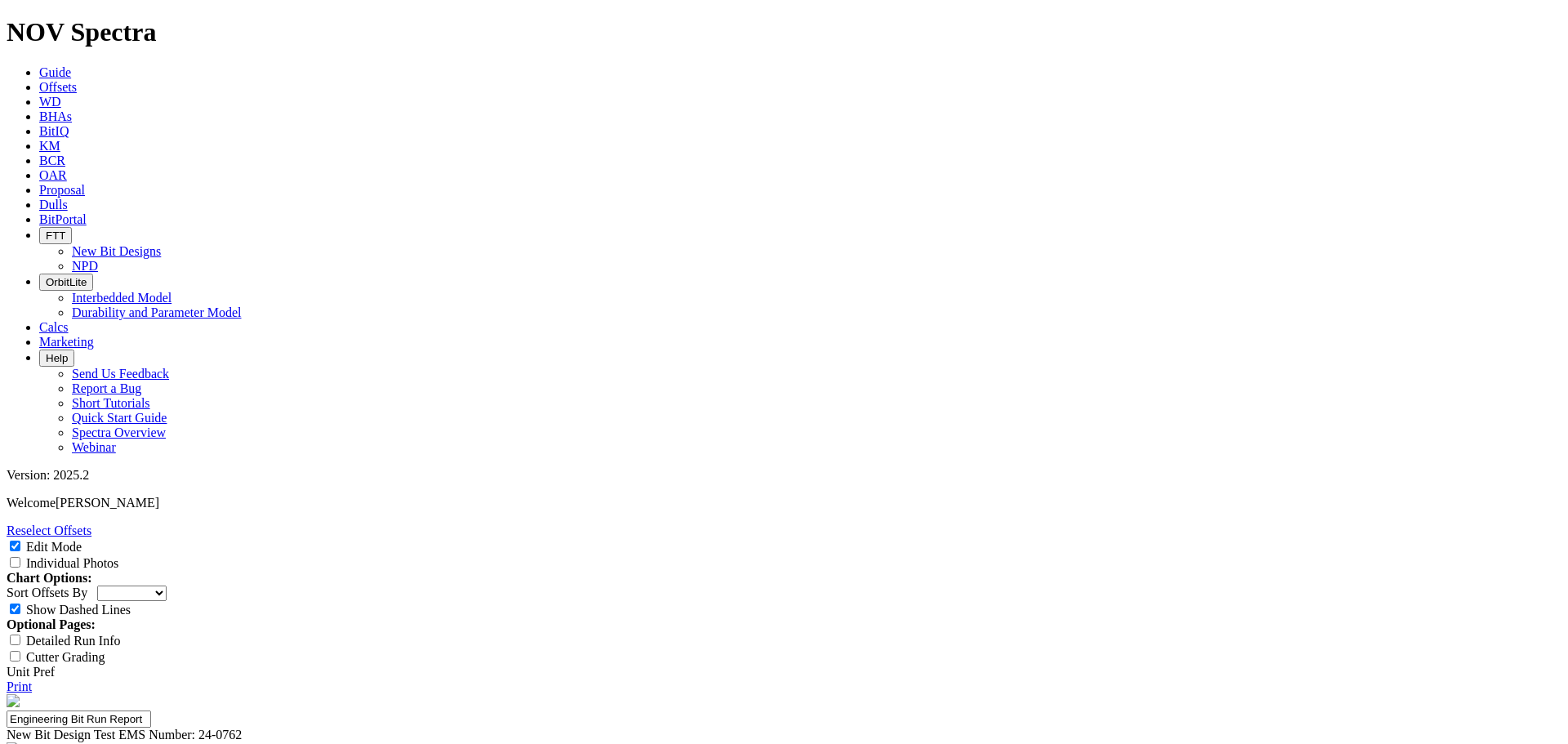
drag, startPoint x: 887, startPoint y: 518, endPoint x: 911, endPoint y: 511, distance: 25.0
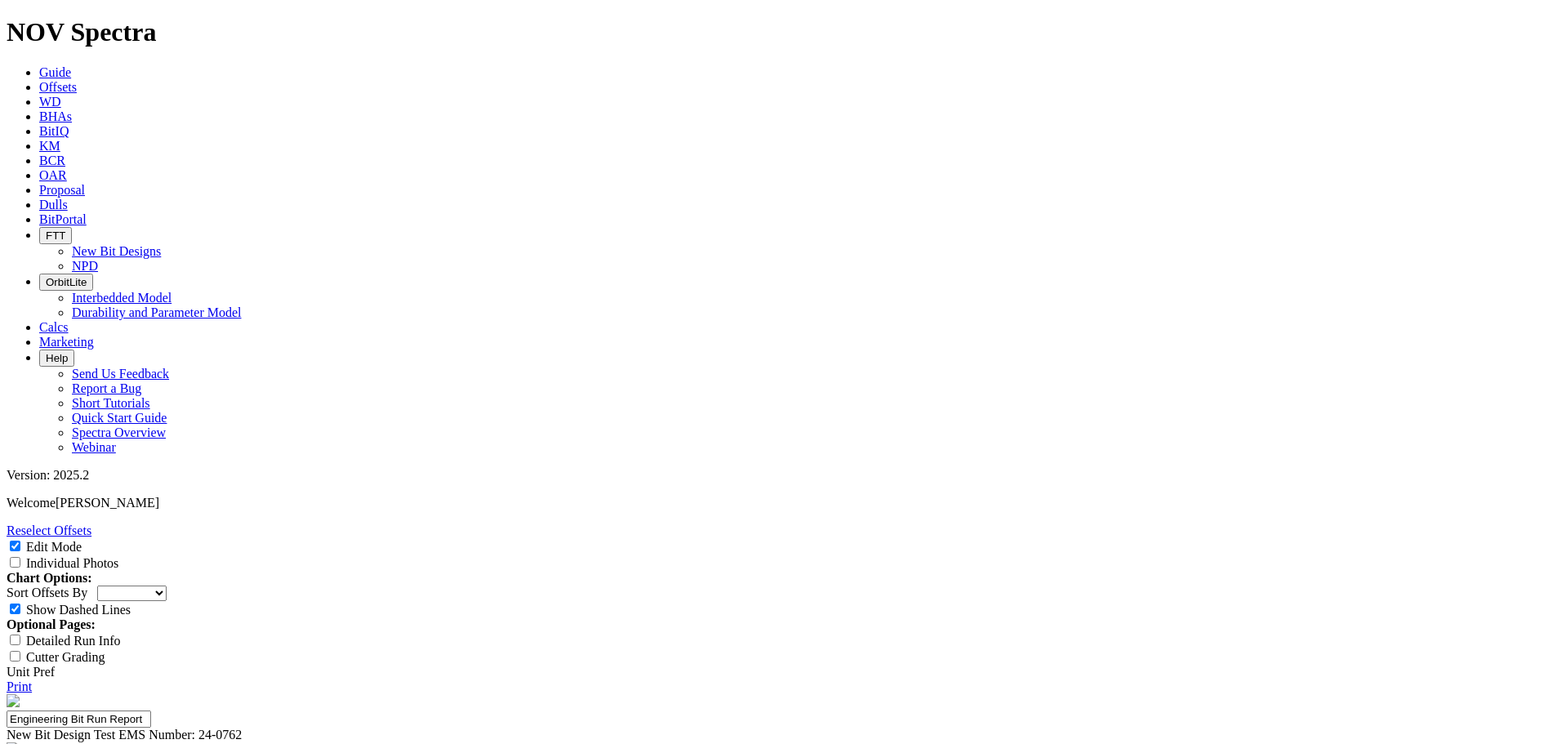
type textarea "Drilling Engineer - [PERSON_NAME] had noted the first run on the 222mm TK66-CW1…"
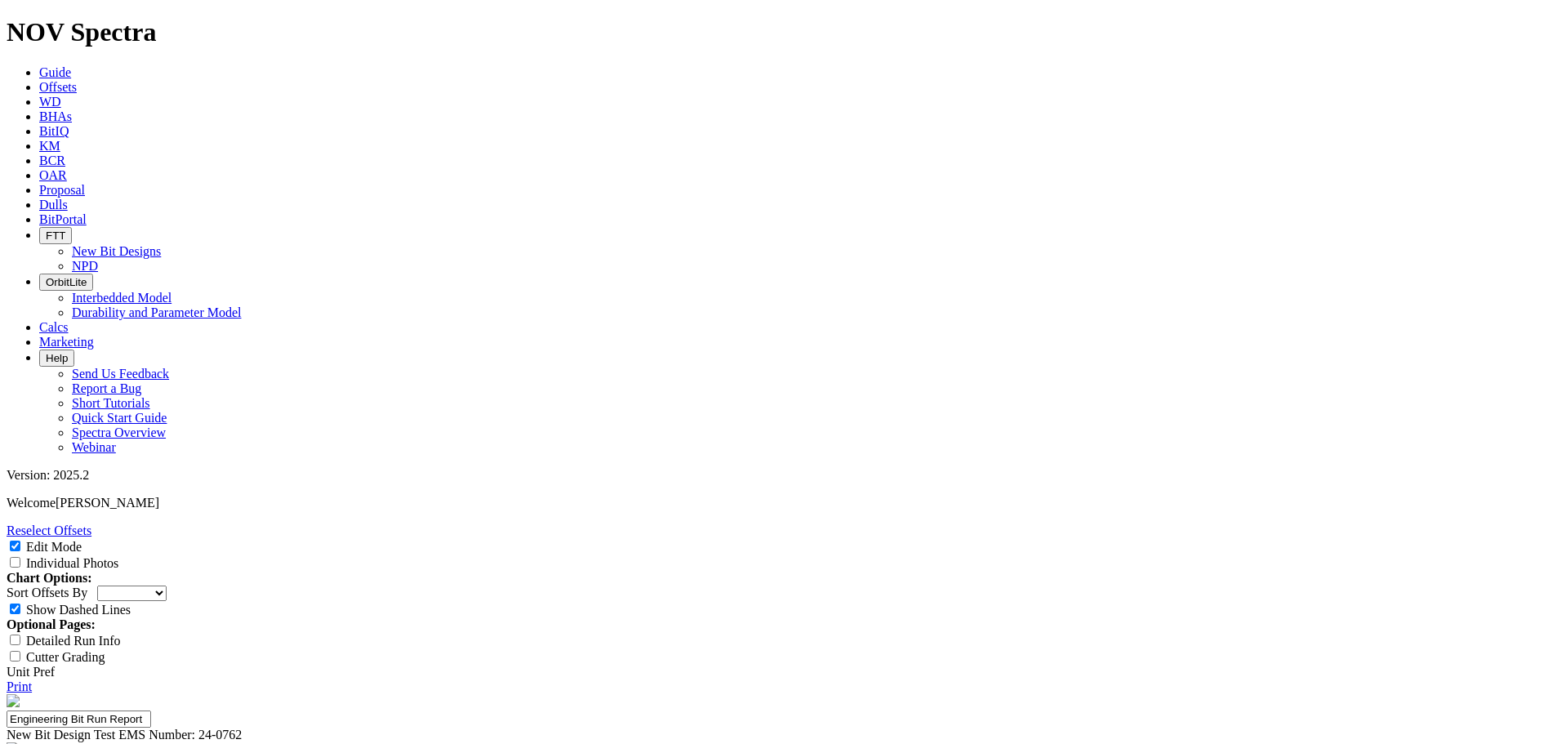
scroll to position [245, 0]
click at [21, 557] on input "Individual Photos" at bounding box center [15, 563] width 11 height 11
checkbox input "true"
select select "New Bit Design"
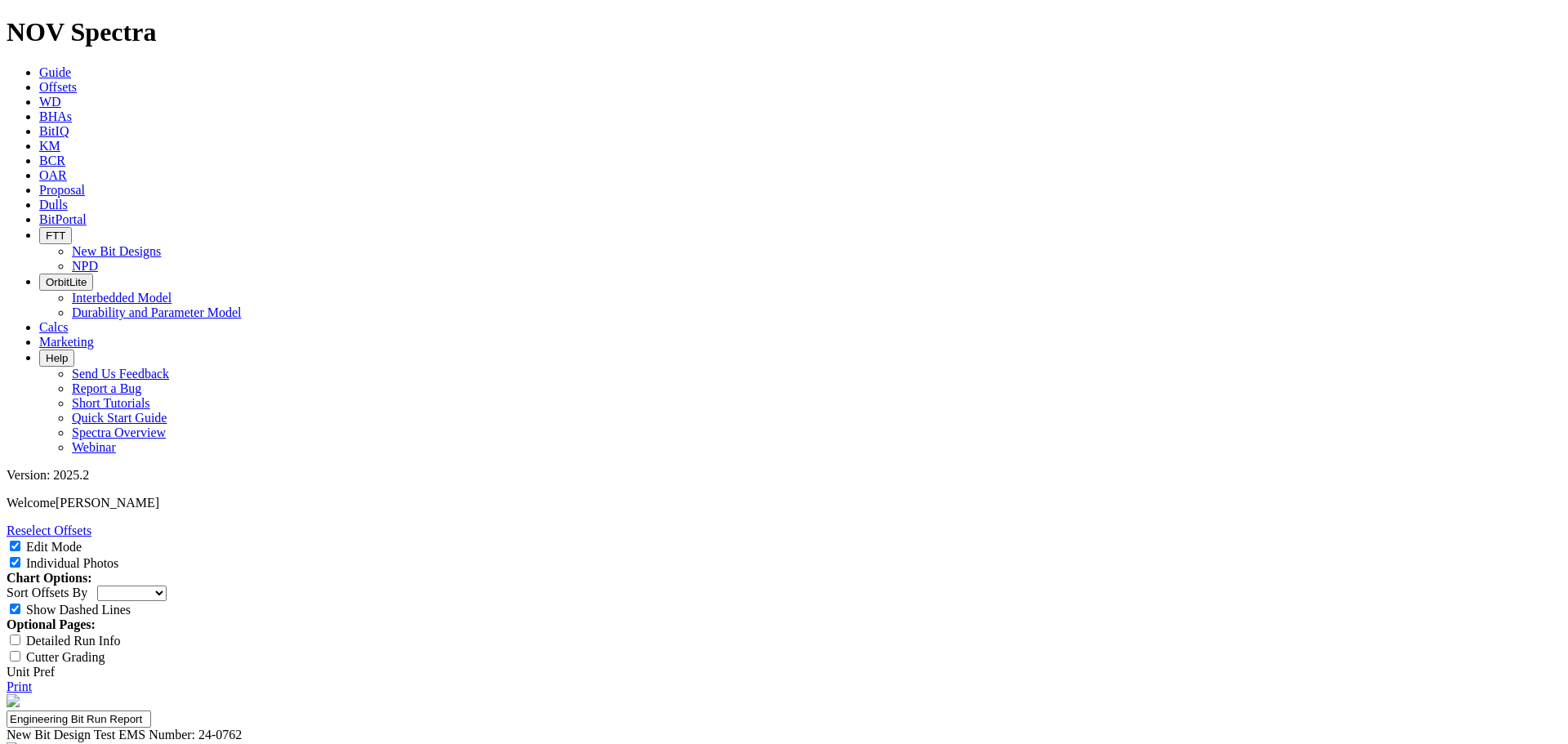
drag, startPoint x: 825, startPoint y: 581, endPoint x: 852, endPoint y: 570, distance: 29.2
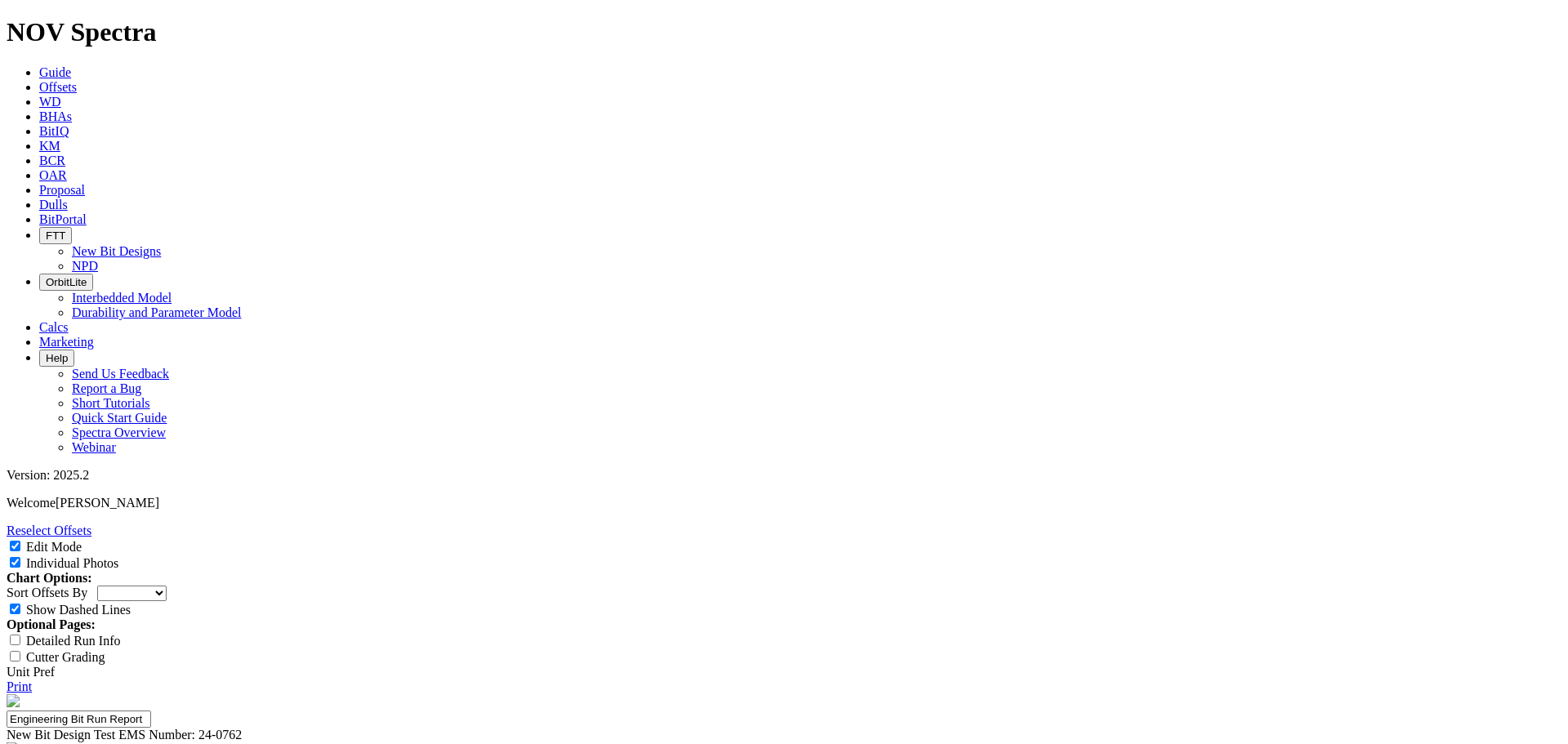
drag, startPoint x: 1042, startPoint y: 569, endPoint x: 1050, endPoint y: 553, distance: 17.9
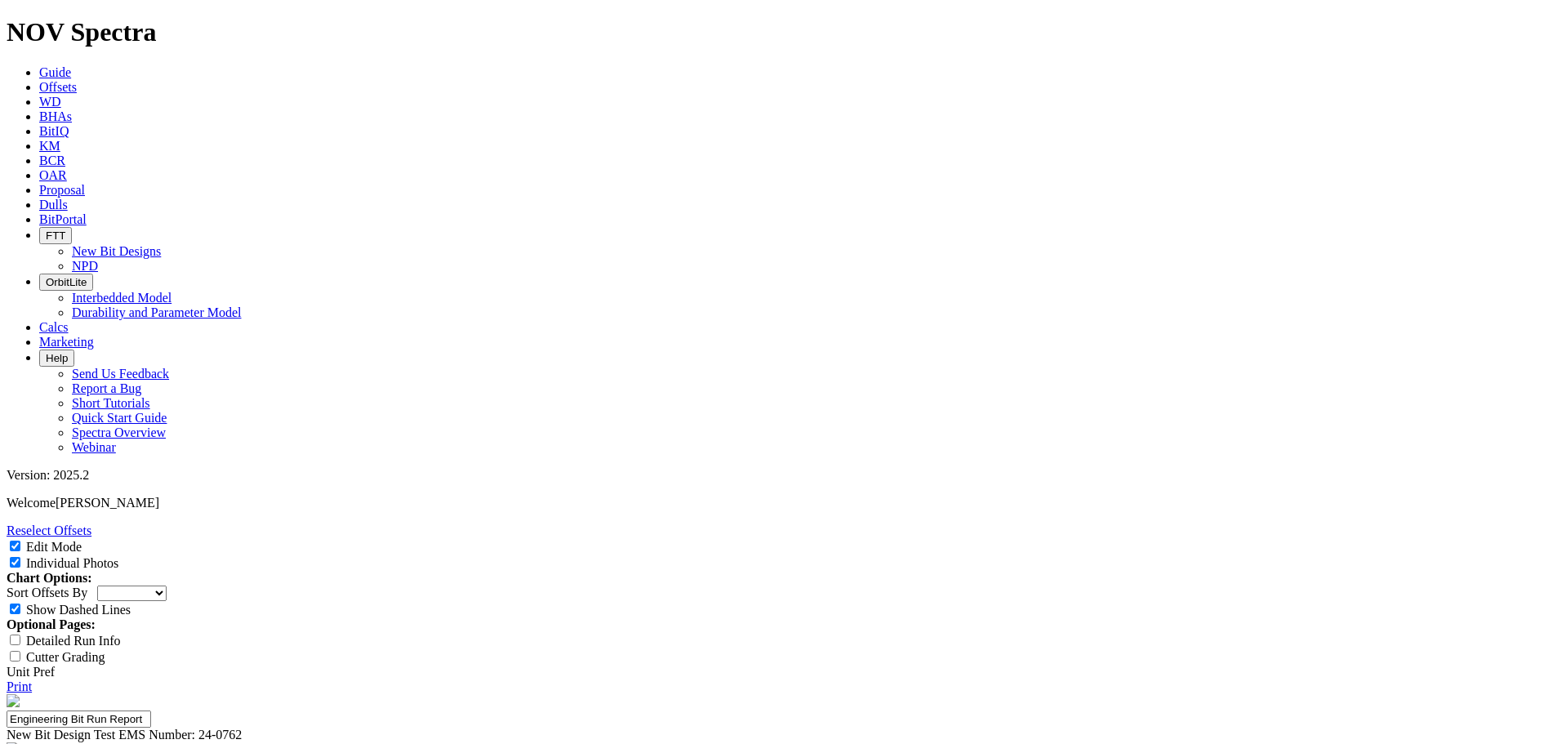
drag, startPoint x: 948, startPoint y: 598, endPoint x: 936, endPoint y: 598, distance: 12.0
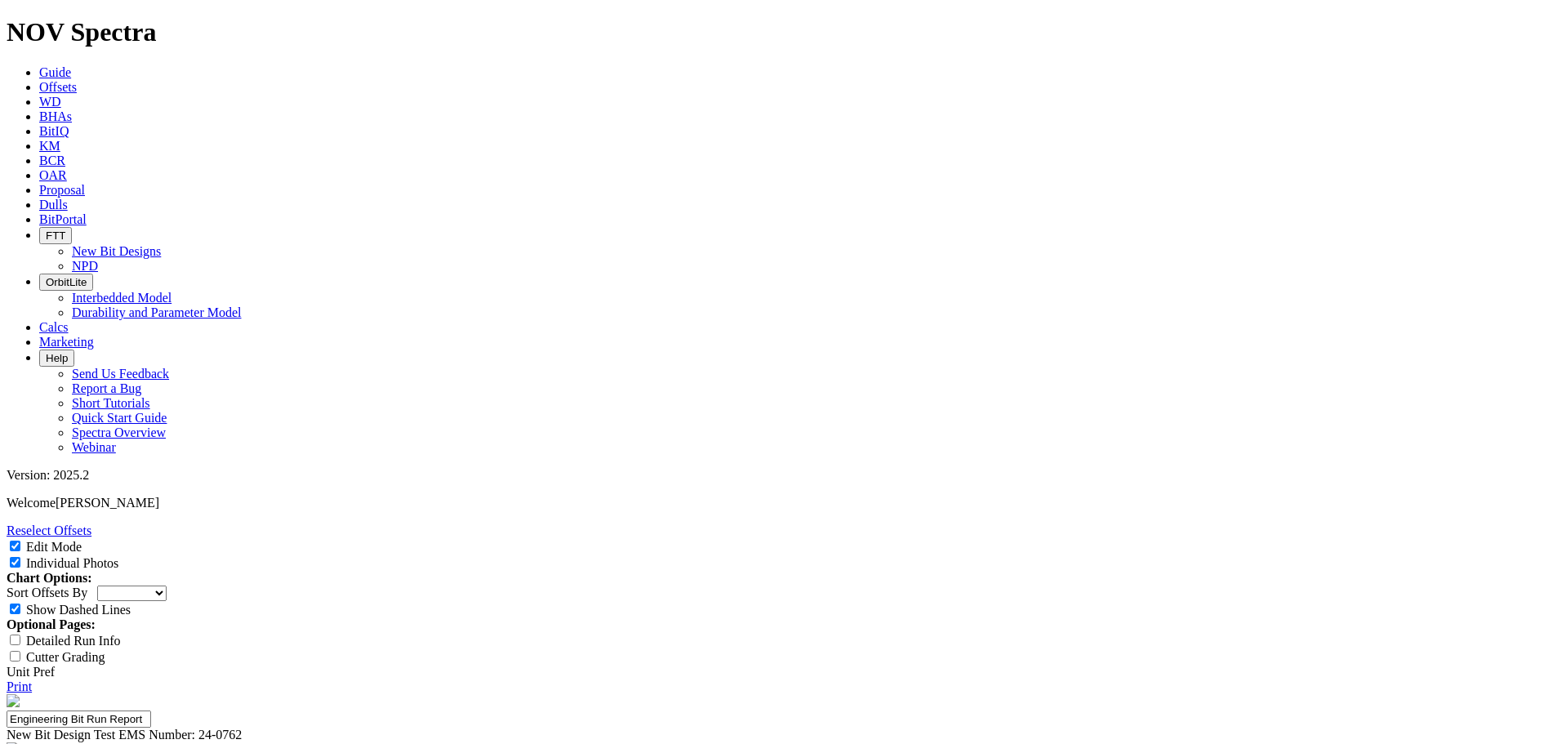
type textarea "Cone region was in good condition. Nose area showed formation fo wear flats. Th…"
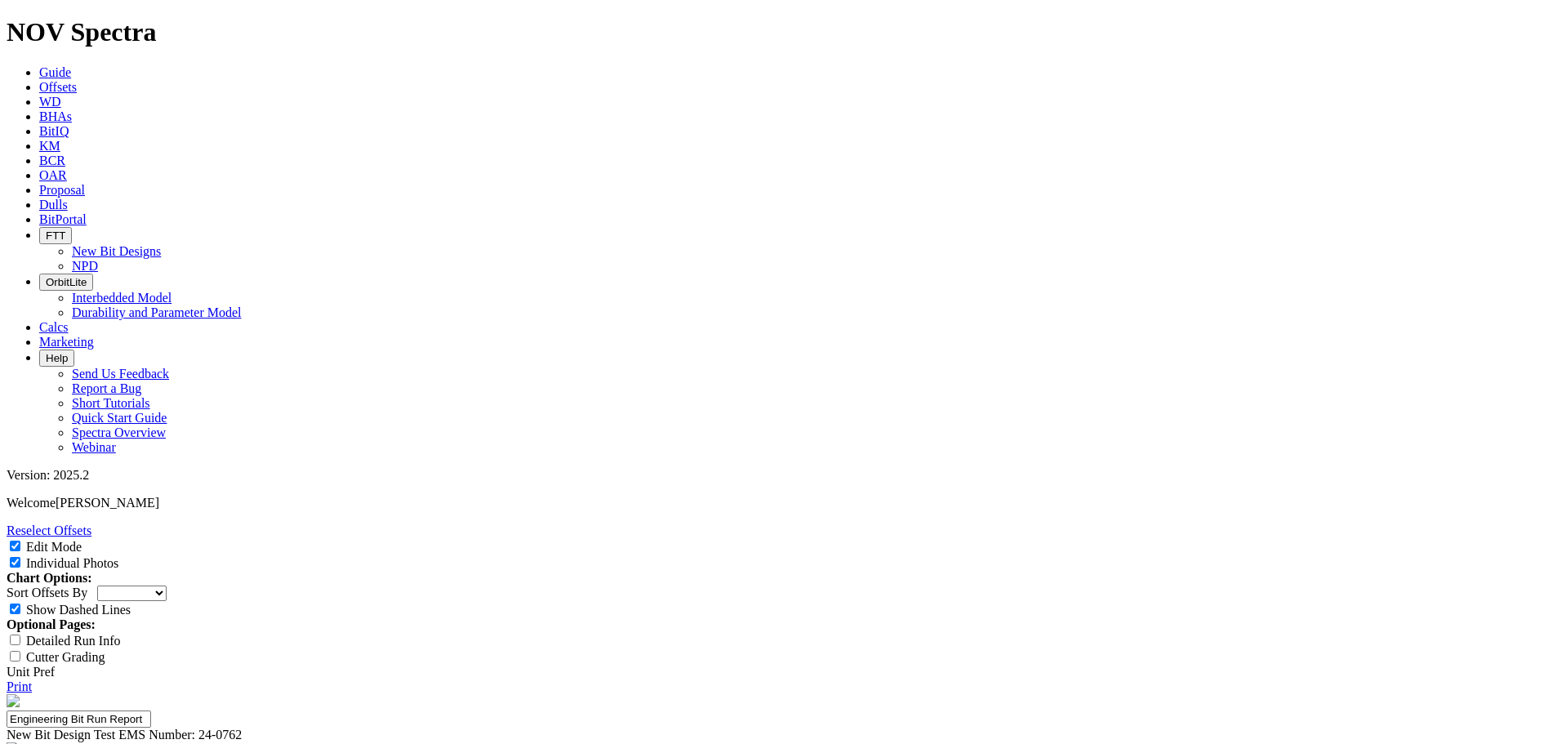
click at [32, 680] on link "Print" at bounding box center [19, 686] width 25 height 14
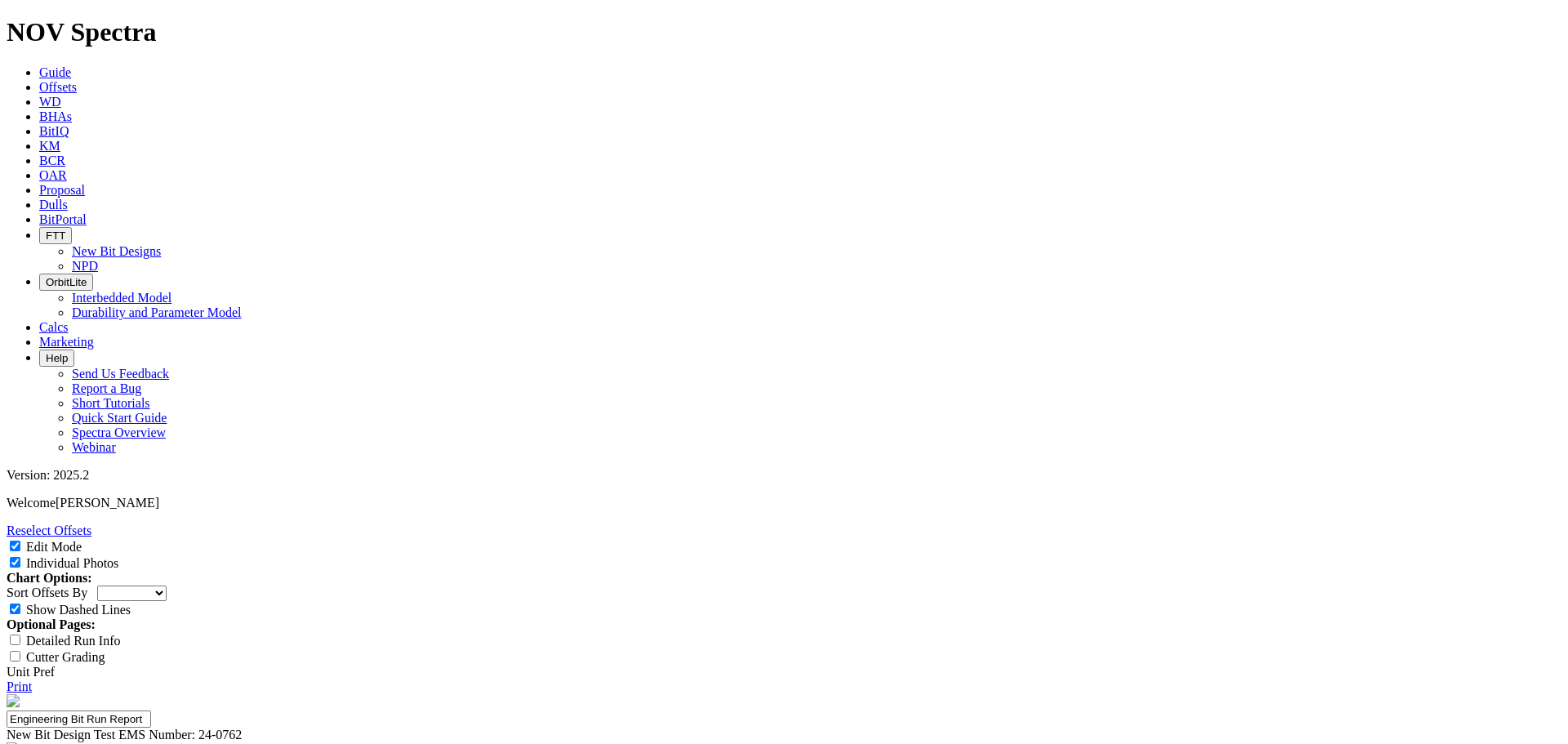
scroll to position [5063, 0]
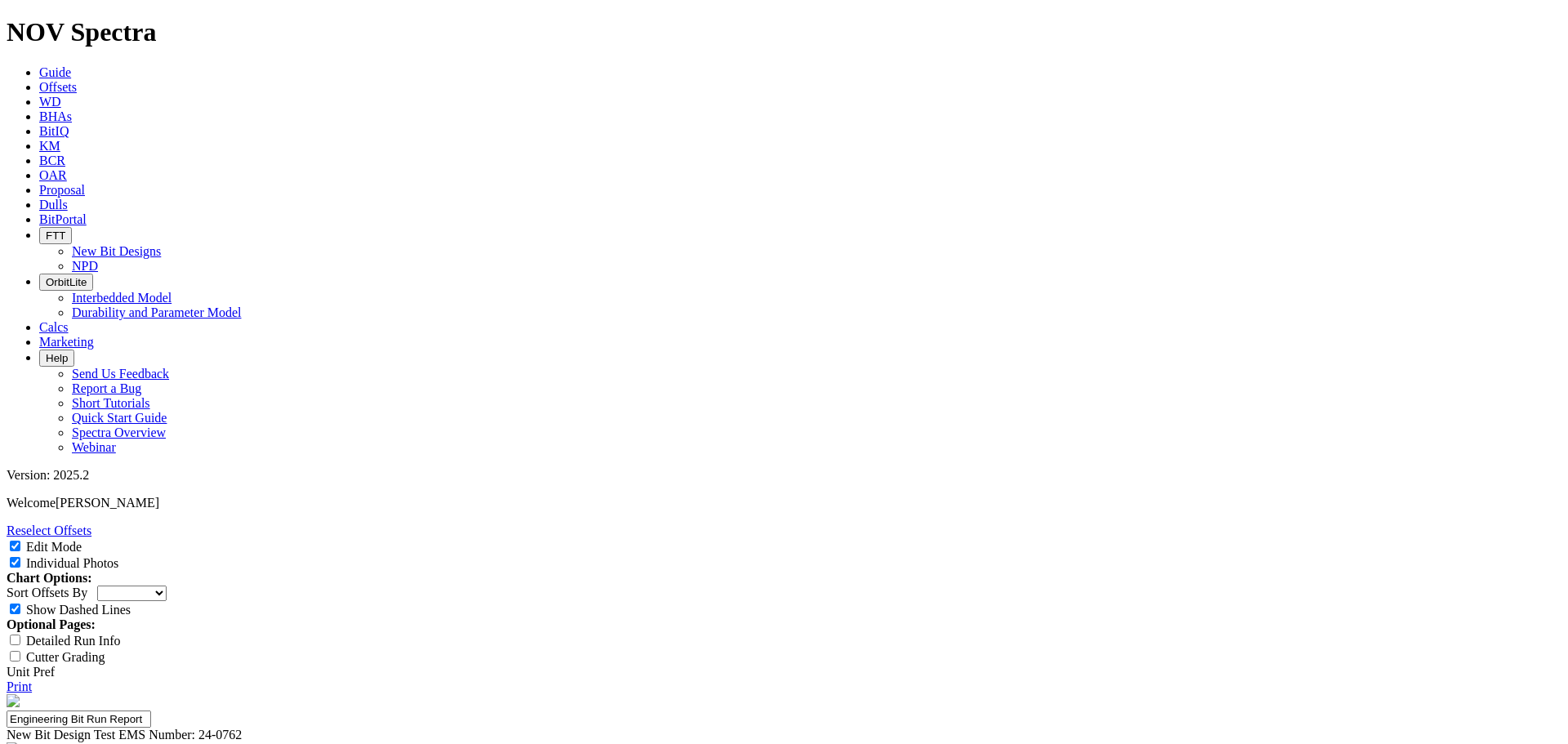
drag, startPoint x: 224, startPoint y: 519, endPoint x: 231, endPoint y: 514, distance: 8.6
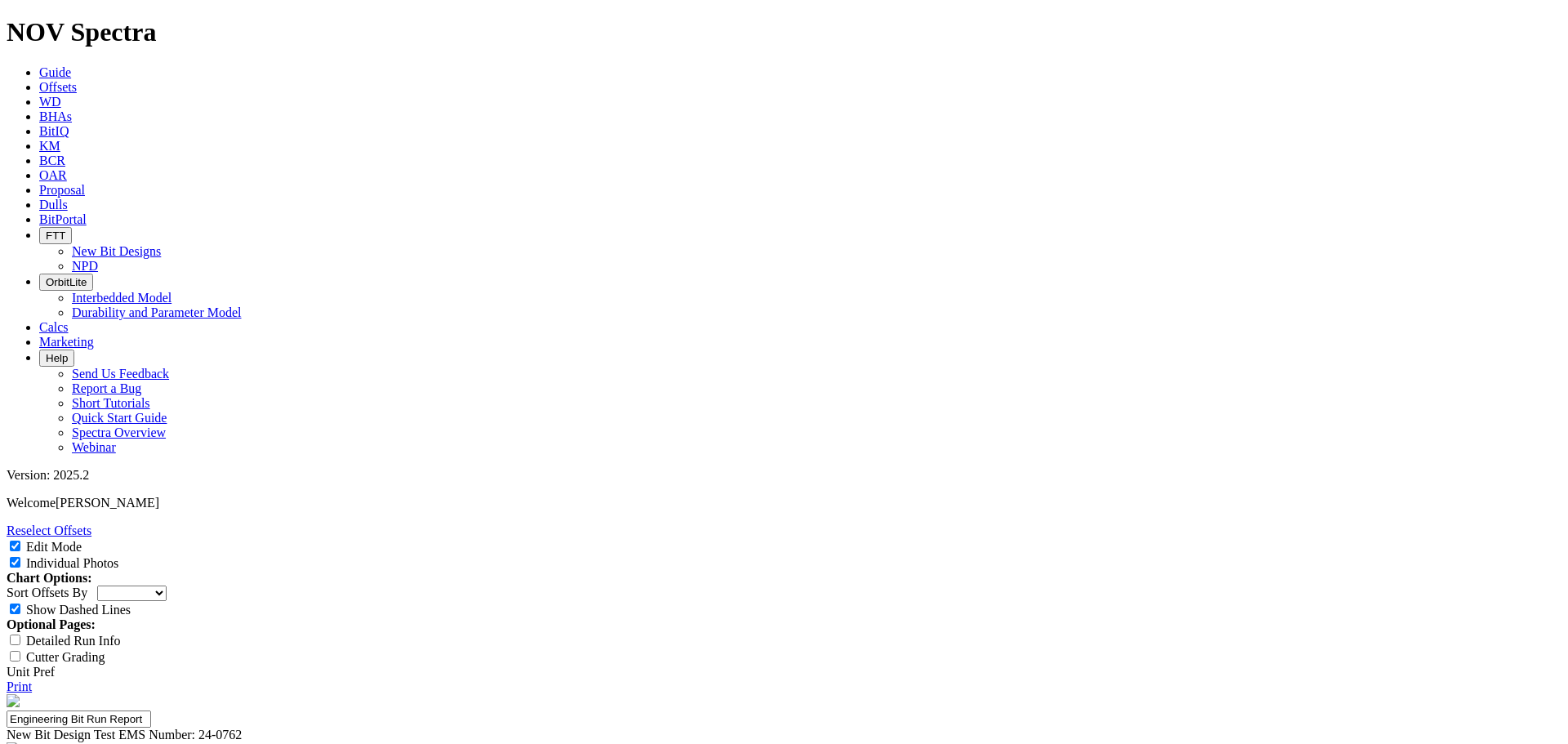
drag, startPoint x: 1300, startPoint y: 660, endPoint x: 1106, endPoint y: -2, distance: 689.8
click at [77, 80] on span "Offsets" at bounding box center [57, 86] width 37 height 14
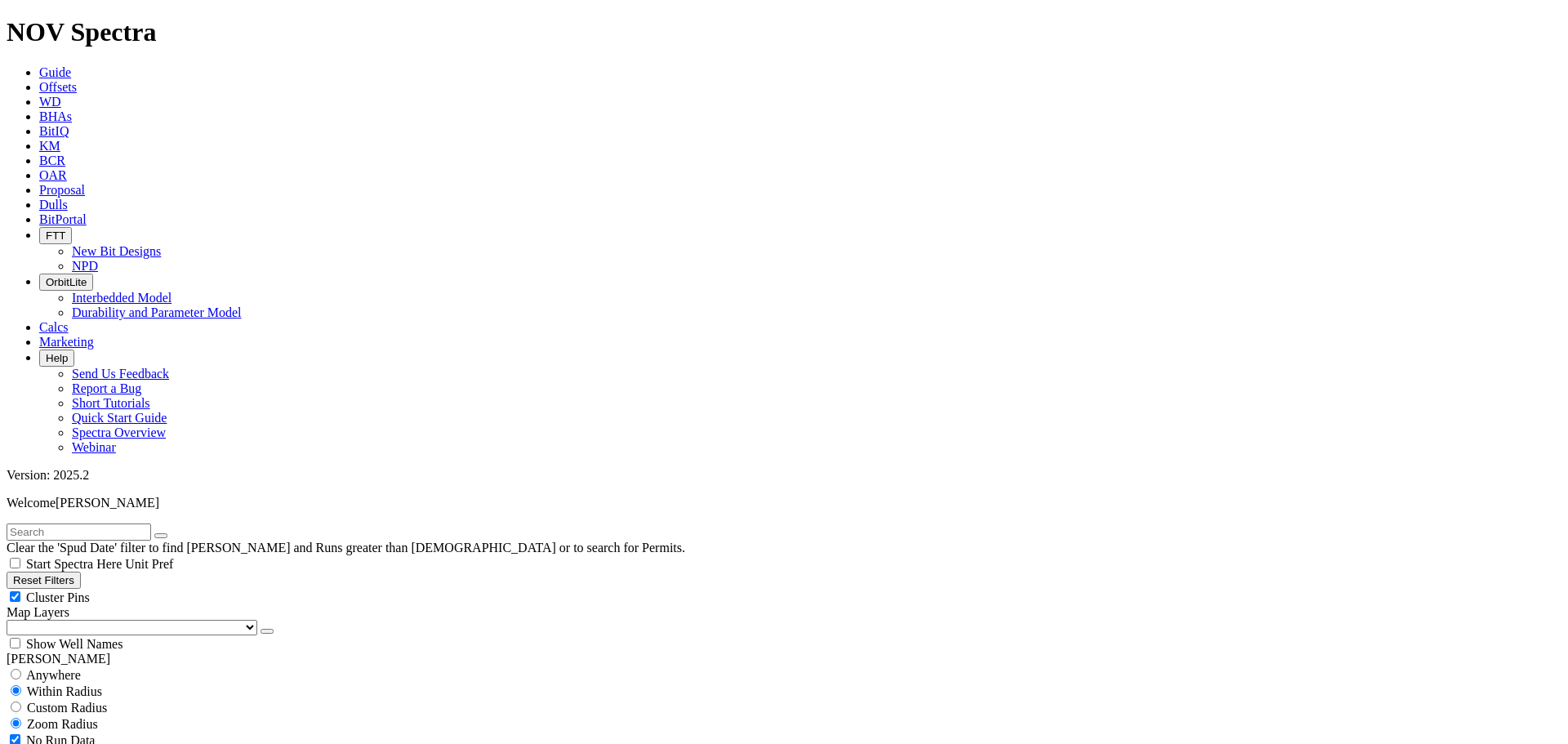
drag, startPoint x: 385, startPoint y: 662, endPoint x: 340, endPoint y: 662, distance: 45.0
click at [107, 700] on span "Custom Radius" at bounding box center [67, 707] width 80 height 14
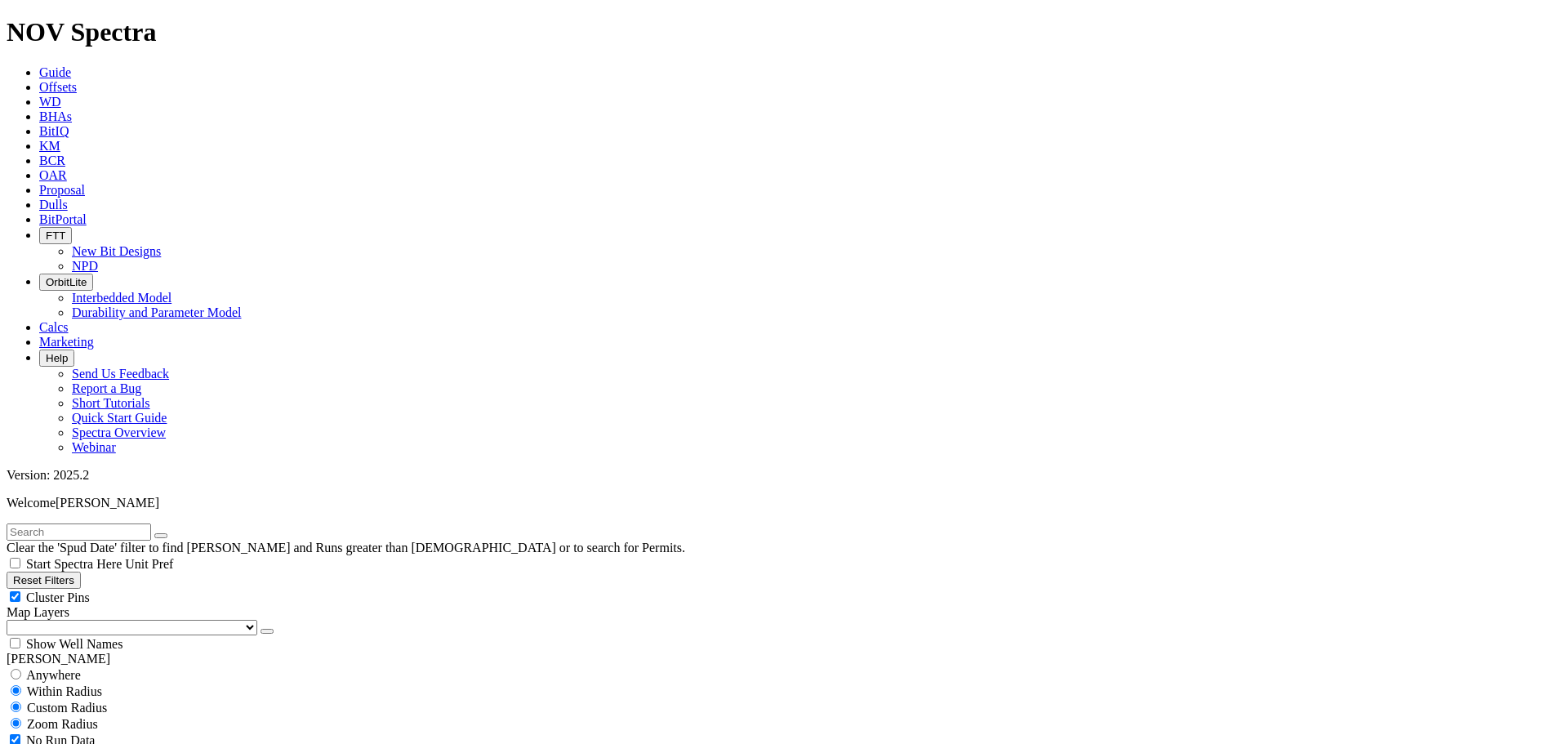
radio input "true"
radio input "false"
drag, startPoint x: 112, startPoint y: 308, endPoint x: 202, endPoint y: 303, distance: 90.1
click at [201, 731] on div "Miles Kilometers" at bounding box center [784, 749] width 1555 height 34
type input "5"
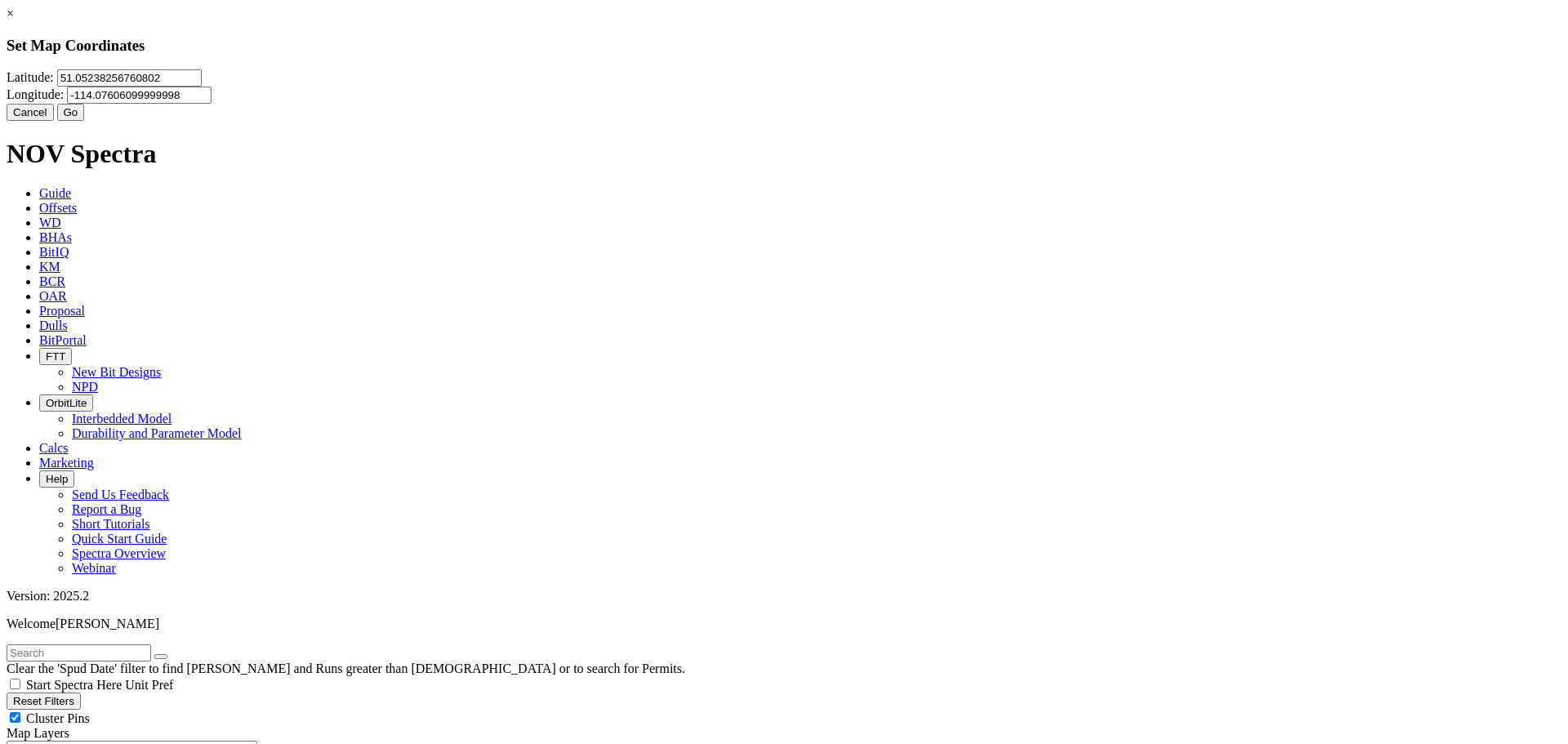
click at [750, 103] on div "Latitude: 51.05238256760802 Longitude: -114.07606099999998" at bounding box center [784, 87] width 1555 height 34
click at [750, 103] on div "Latitude: 51.05238256760802 Longitude: -114.07606099999998" at bounding box center [784, 87] width 1555 height 34
click at [201, 86] on input "51.05238256760802" at bounding box center [129, 78] width 144 height 17
paste input "4.561529"
type input "54.561529"
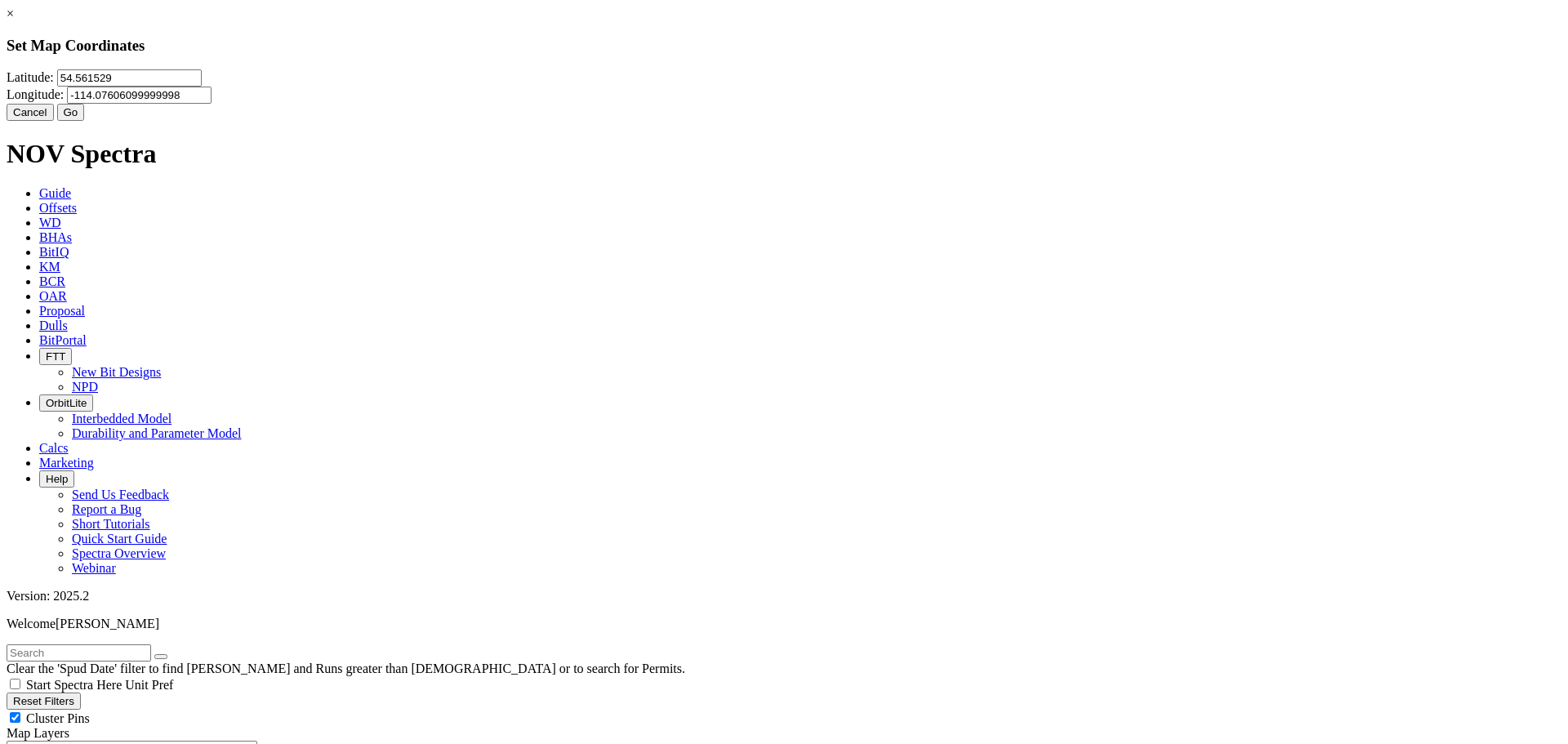
click at [211, 103] on input "-114.07606099999998" at bounding box center [139, 94] width 144 height 17
paste input "8.569966"
type input "-118.569966"
click at [85, 121] on button "Go" at bounding box center [71, 112] width 28 height 17
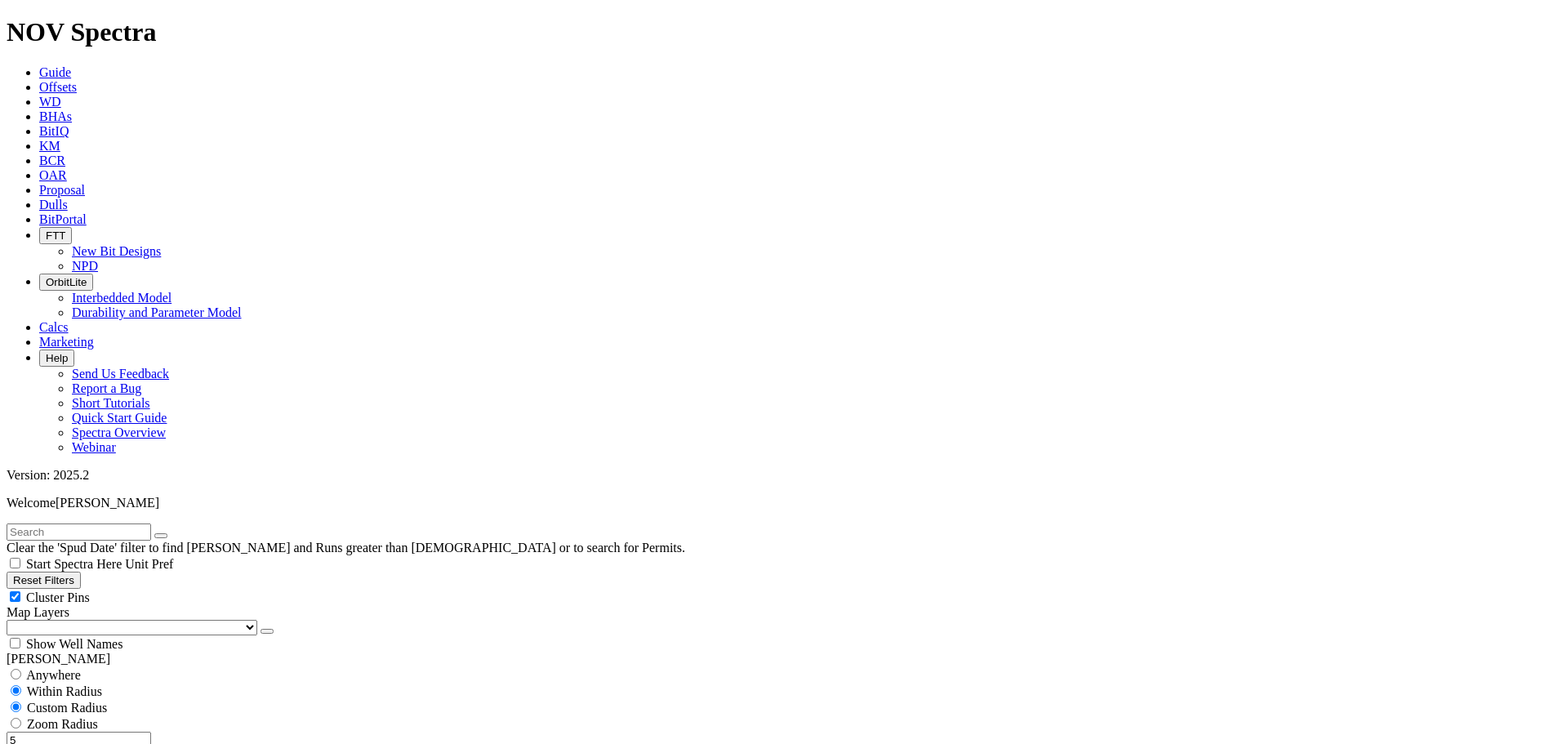
scroll to position [9473, 0]
